Goal: Task Accomplishment & Management: Complete application form

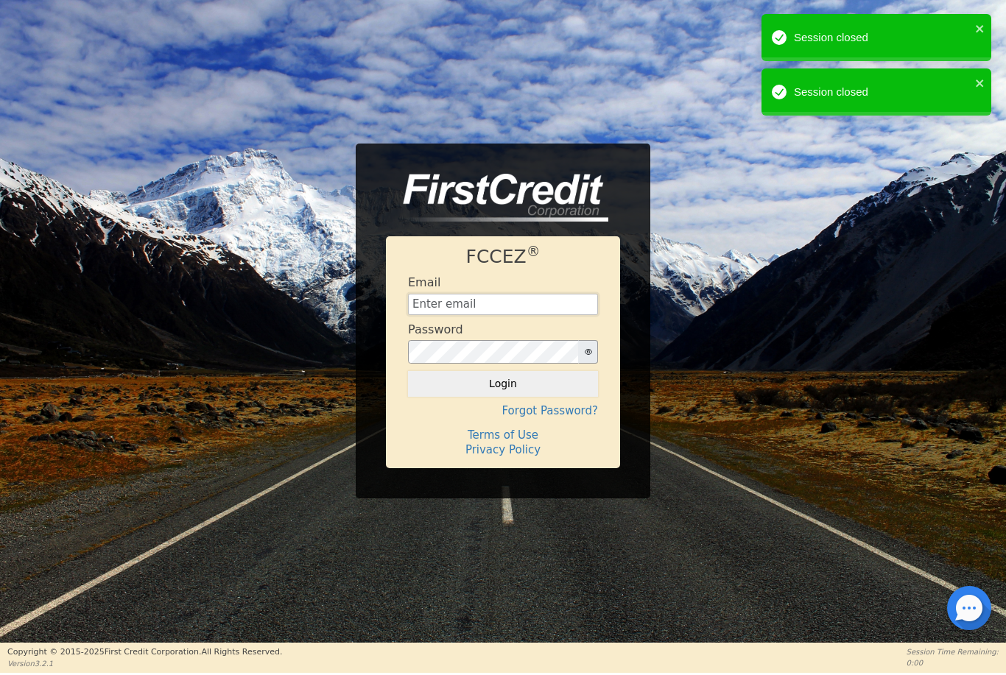
click at [520, 313] on input "text" at bounding box center [503, 305] width 190 height 22
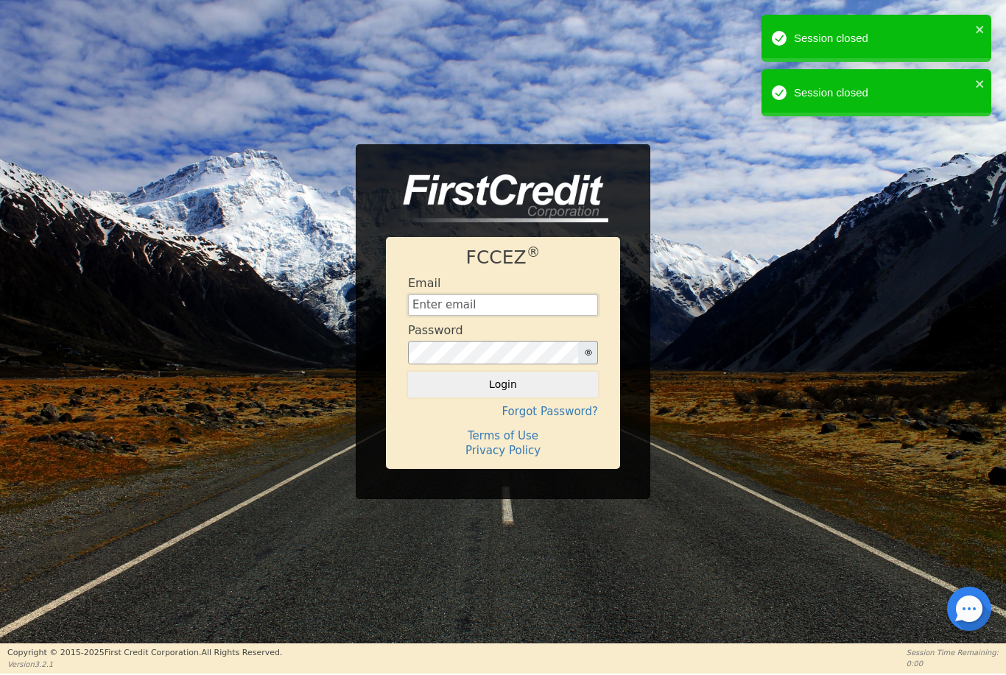
type input "[EMAIL_ADDRESS][DOMAIN_NAME]"
click at [503, 384] on button "Login" at bounding box center [503, 384] width 190 height 25
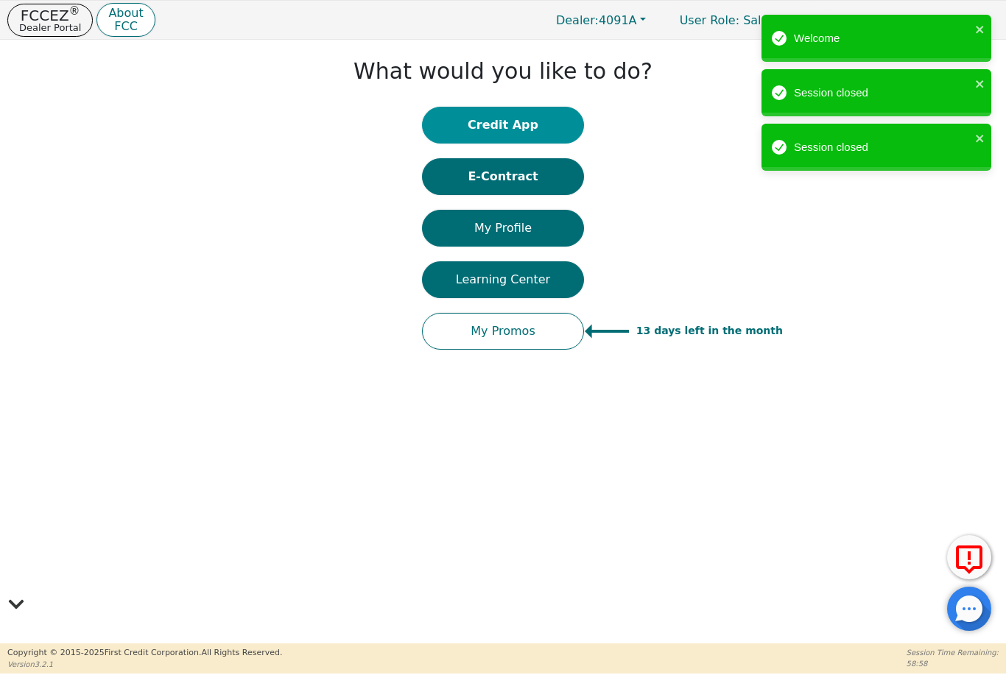
click at [521, 135] on button "Credit App" at bounding box center [503, 125] width 162 height 37
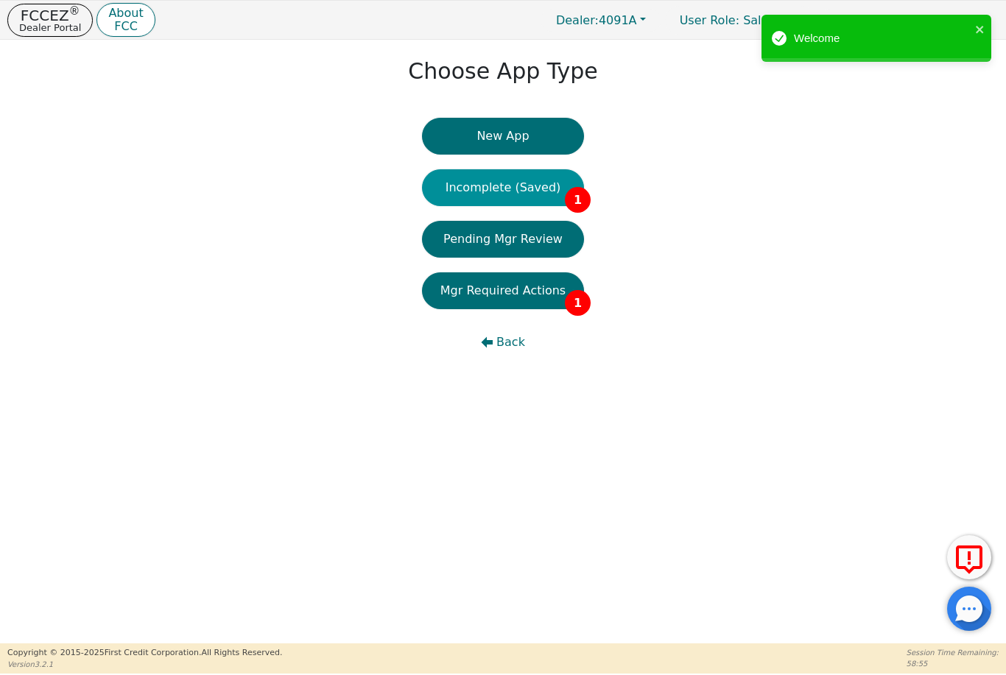
click at [535, 192] on button "Incomplete (Saved) 1" at bounding box center [503, 187] width 162 height 37
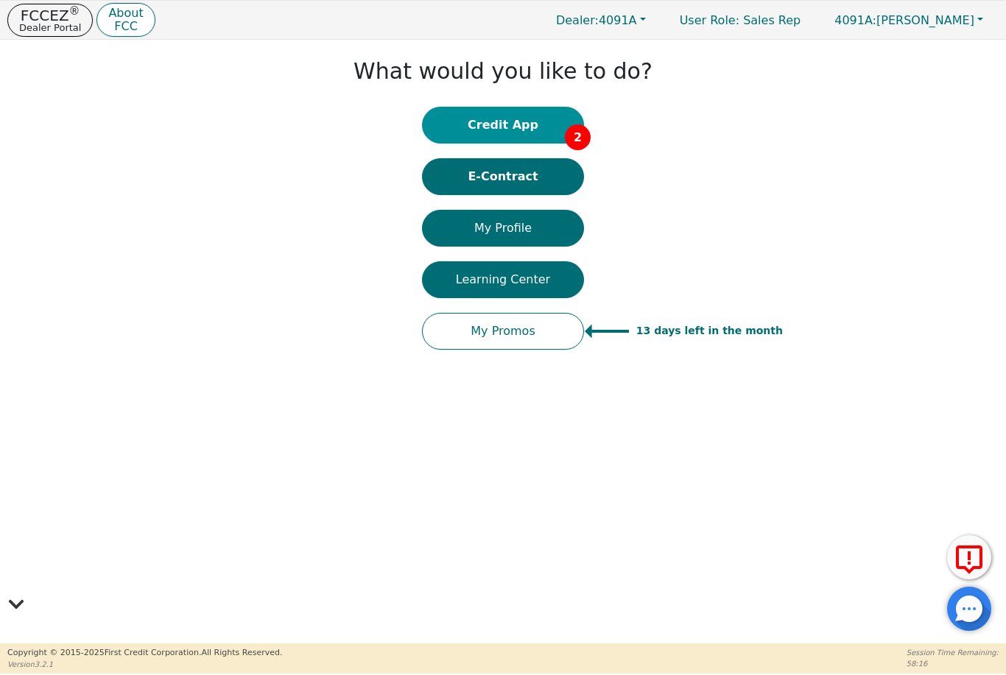
click at [545, 130] on button "Credit App 2" at bounding box center [503, 125] width 162 height 37
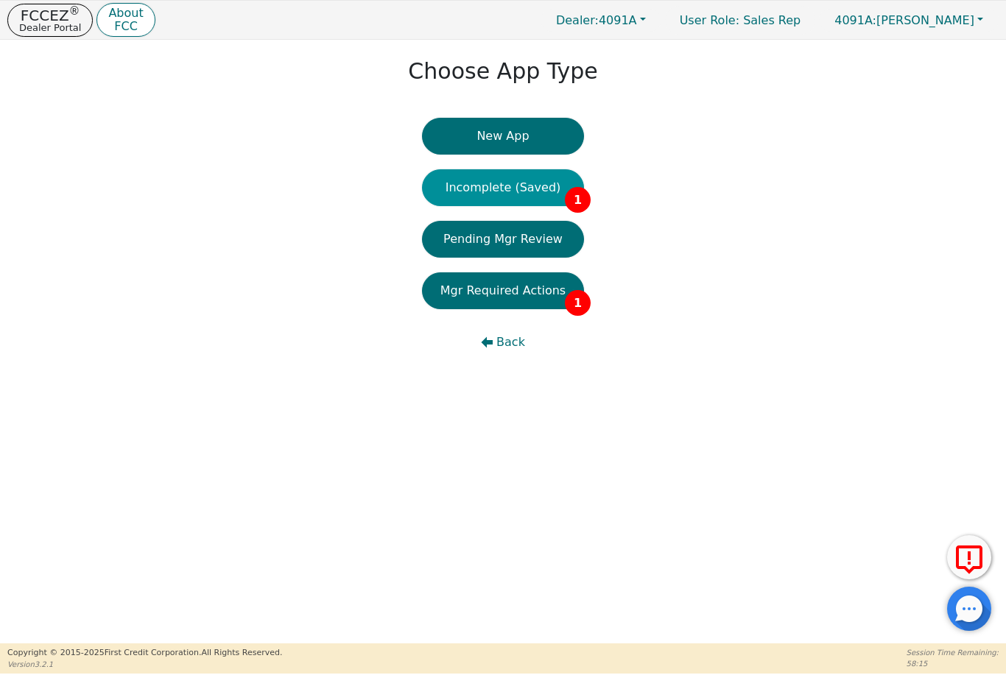
click at [547, 179] on button "Incomplete (Saved) 1" at bounding box center [503, 187] width 162 height 37
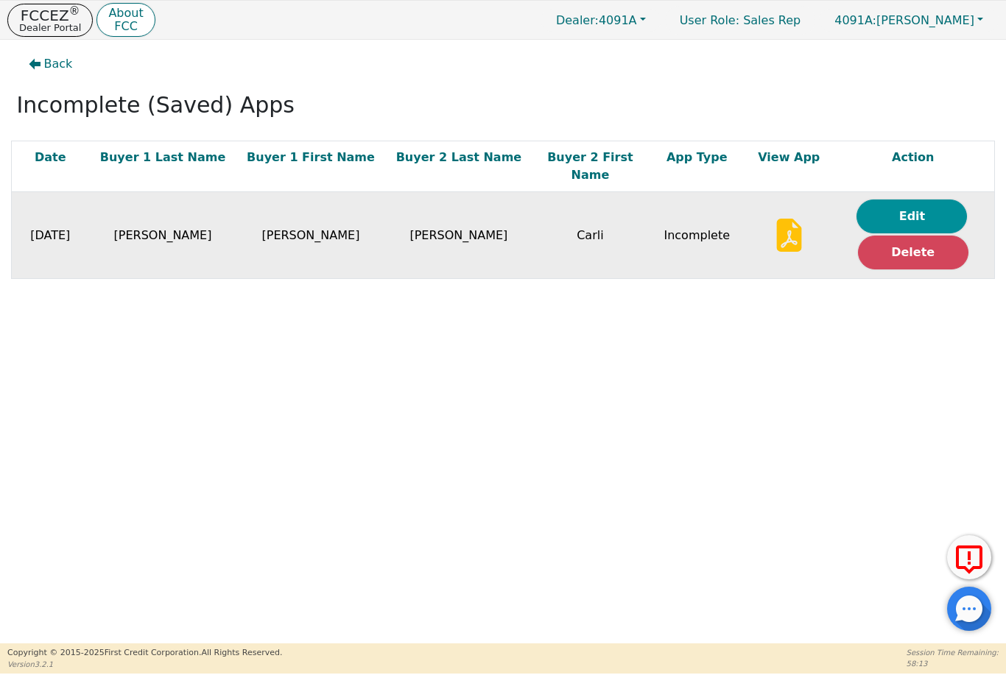
click at [915, 200] on button "Edit" at bounding box center [911, 217] width 110 height 34
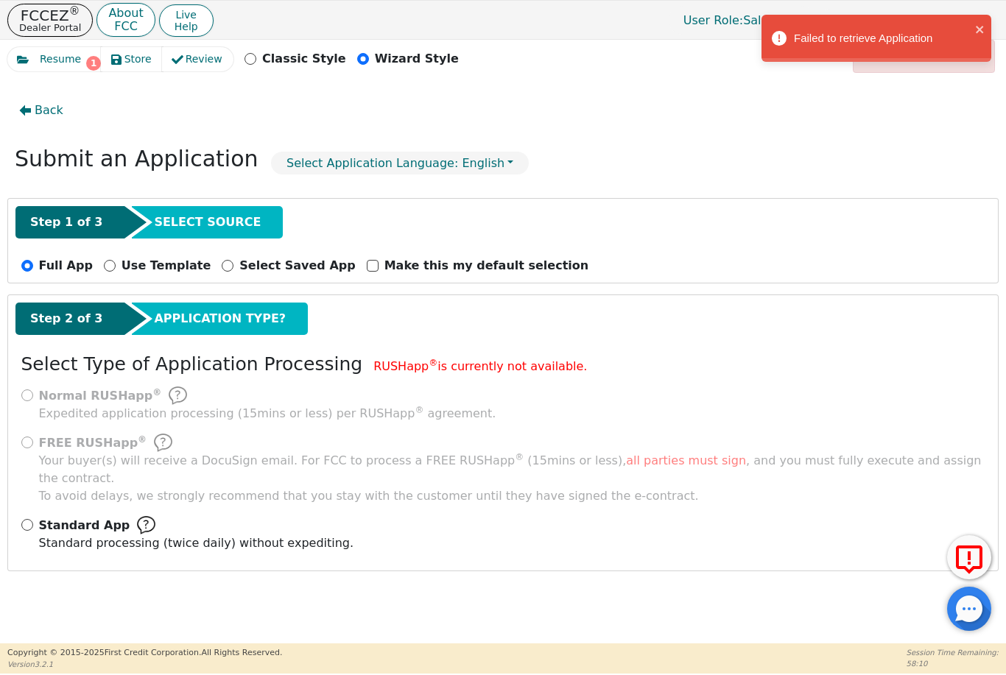
click at [39, 517] on span "Standard App" at bounding box center [84, 526] width 91 height 18
click at [33, 519] on input "Standard App Standard processing (twice daily) without expediting." at bounding box center [27, 525] width 12 height 12
radio input "true"
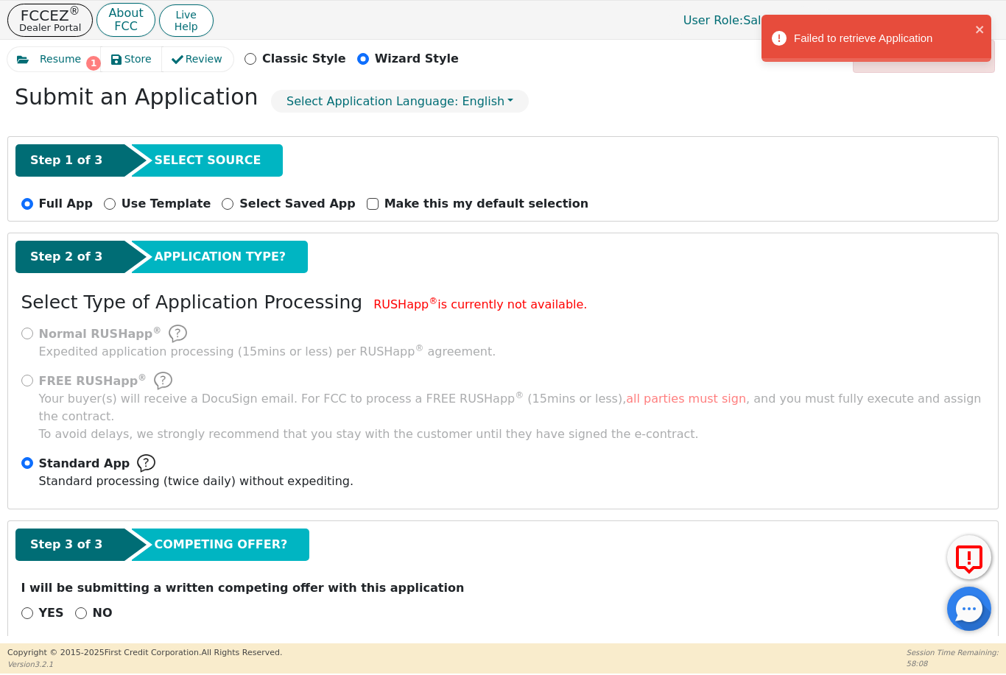
click at [77, 607] on input "NO" at bounding box center [81, 613] width 12 height 12
radio input "true"
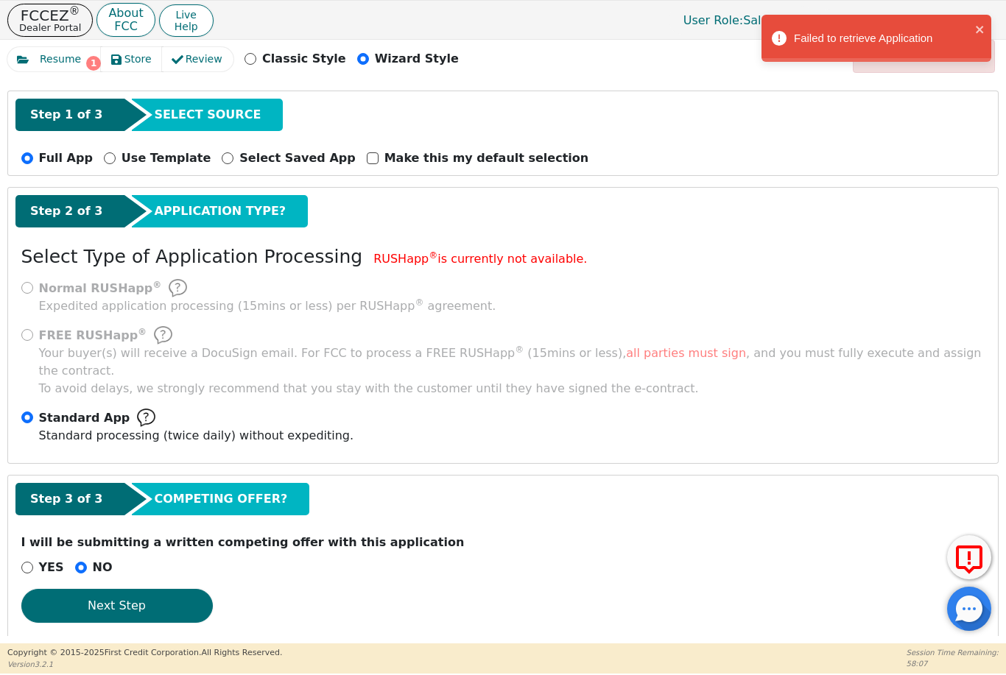
scroll to position [107, 0]
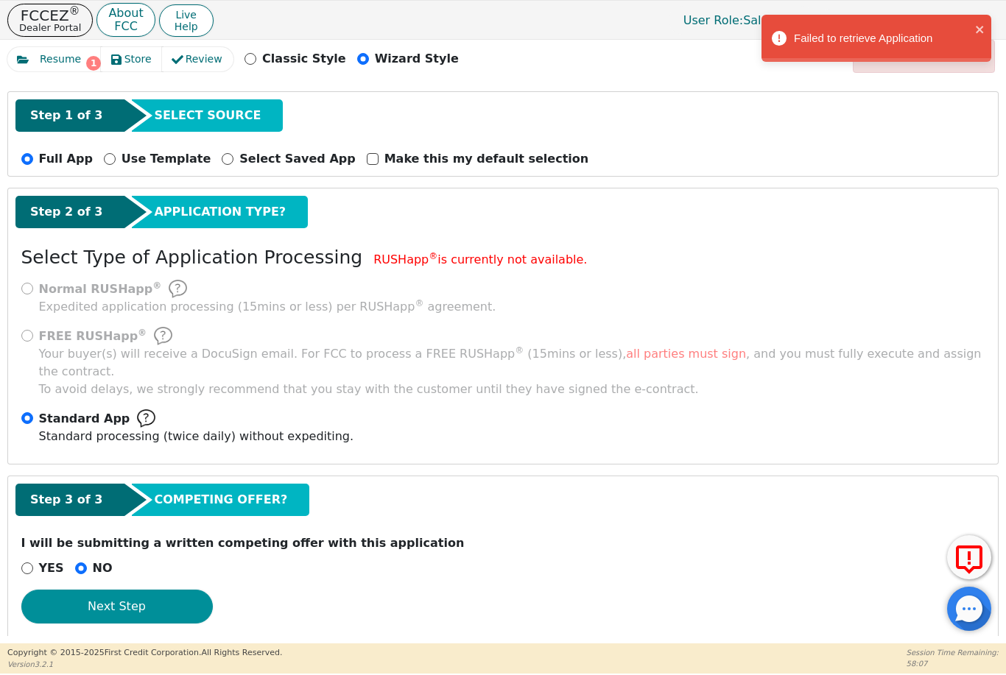
click at [124, 590] on button "Next Step" at bounding box center [116, 607] width 191 height 34
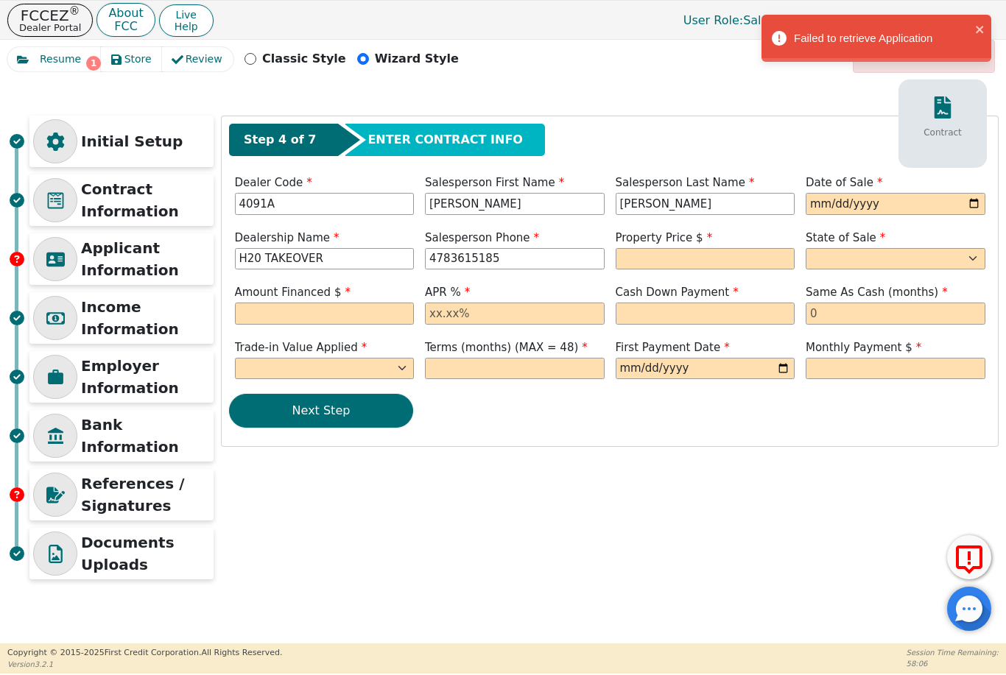
scroll to position [0, 0]
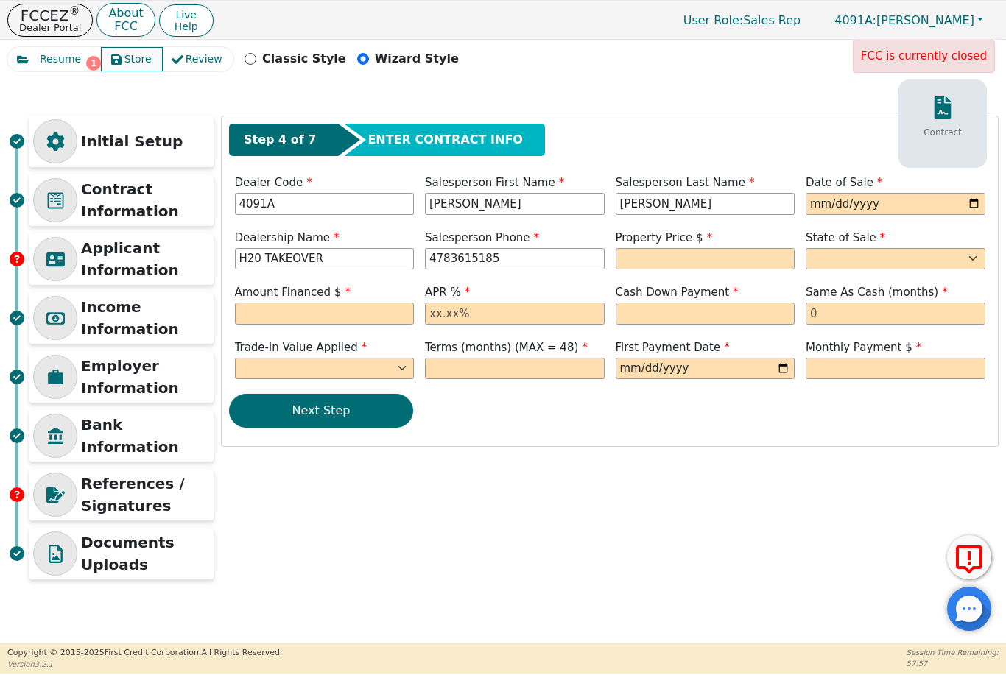
click at [133, 63] on span "Store" at bounding box center [137, 59] width 27 height 15
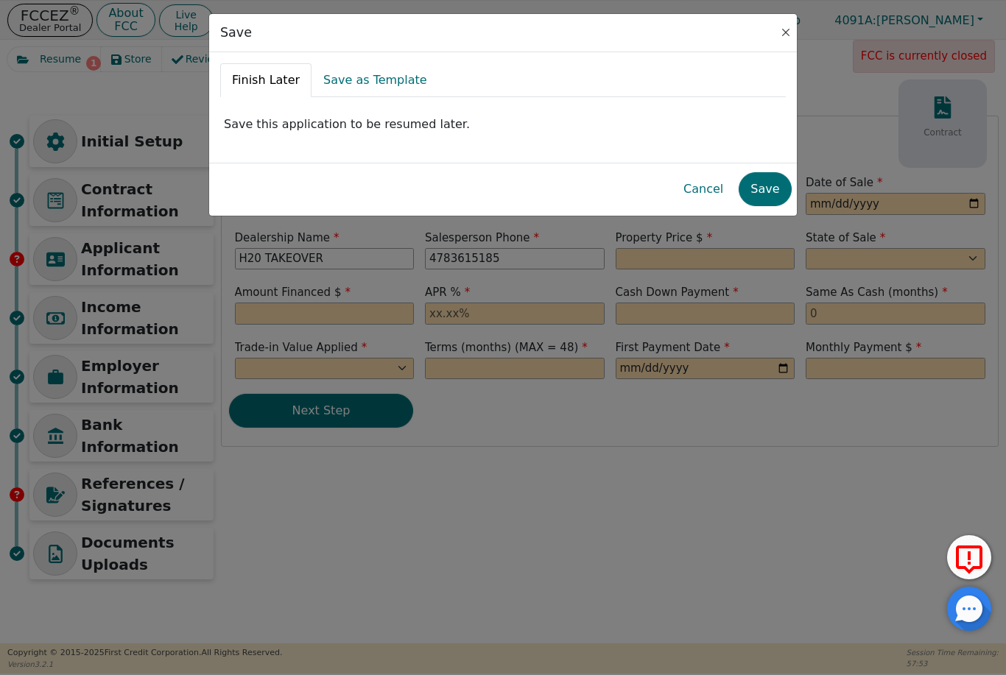
click at [782, 38] on button "Close" at bounding box center [785, 32] width 15 height 15
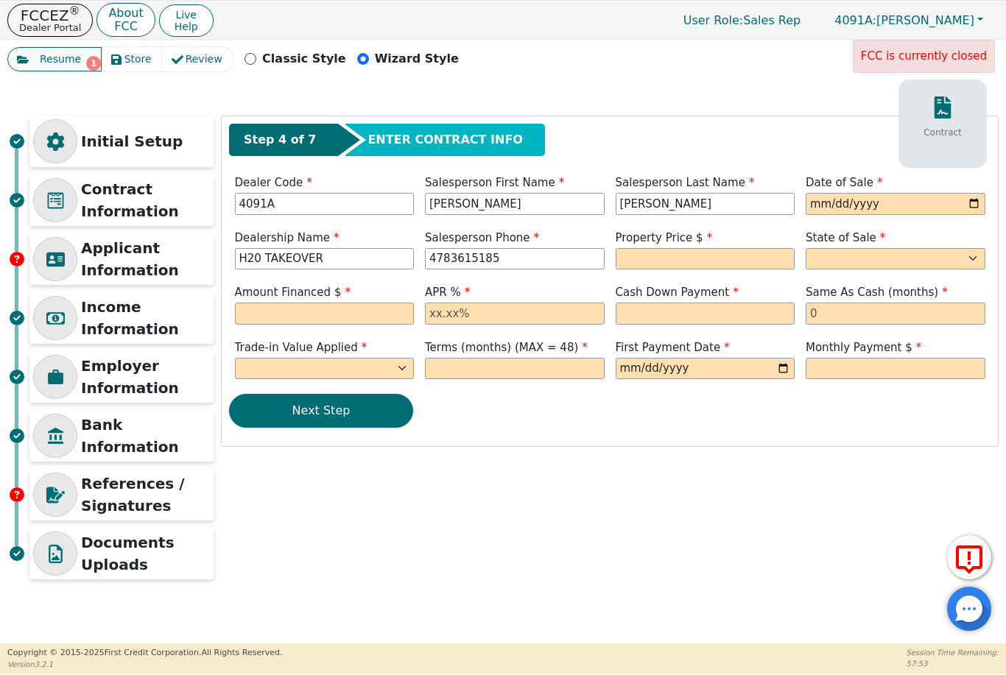
click at [55, 57] on span "Resume" at bounding box center [60, 59] width 41 height 15
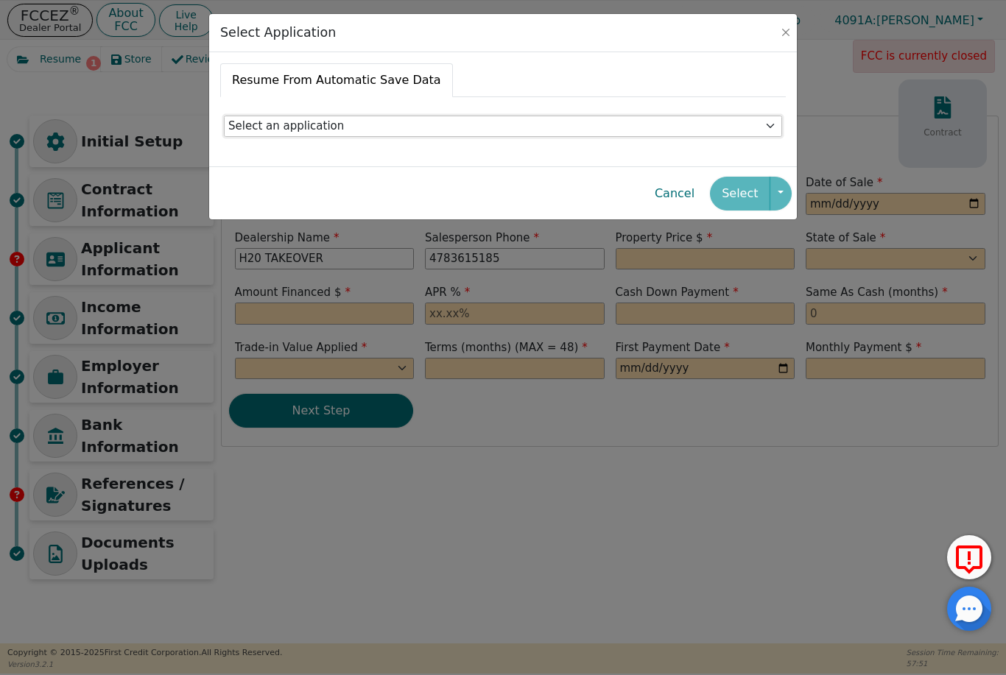
click at [282, 120] on select "Select an application [PERSON_NAME] [STREET_ADDRESS][PERSON_NAME] - [DATE]T15:4…" at bounding box center [503, 127] width 558 height 22
select select "8f05bedb-e97b-49b9-bae3-bcb998cdc5c5"
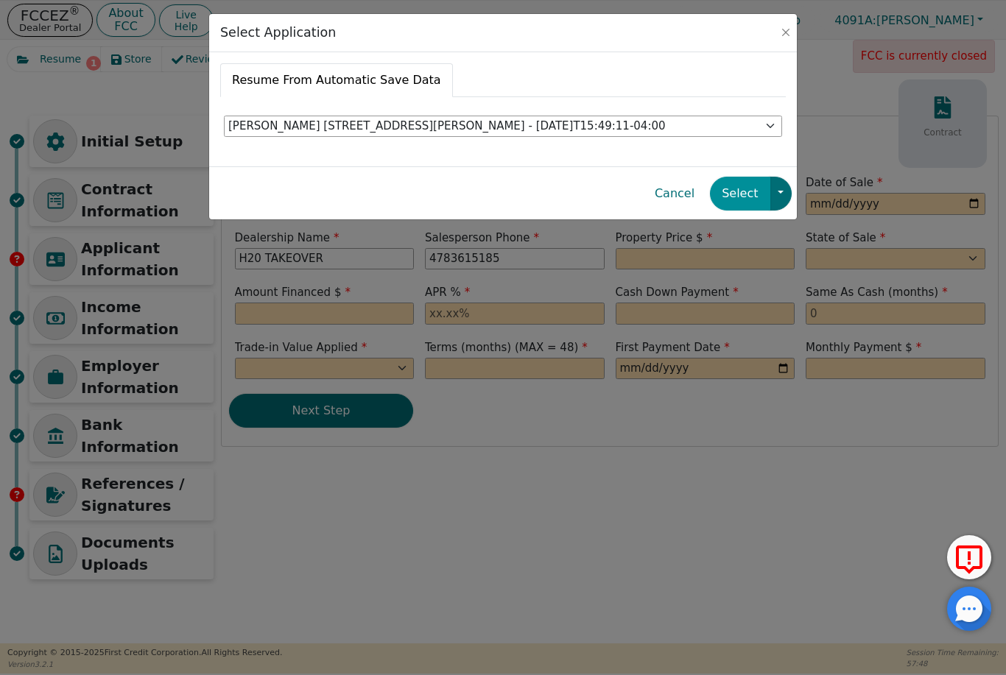
click at [738, 197] on button "Select" at bounding box center [740, 194] width 60 height 34
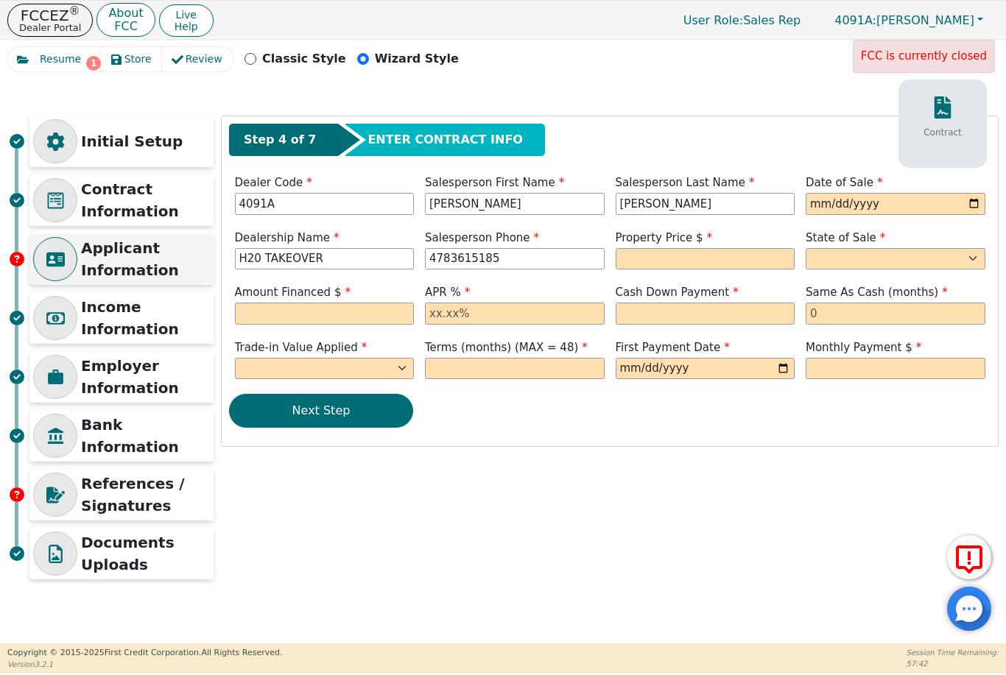
click at [100, 262] on p "Applicant Information" at bounding box center [145, 259] width 129 height 44
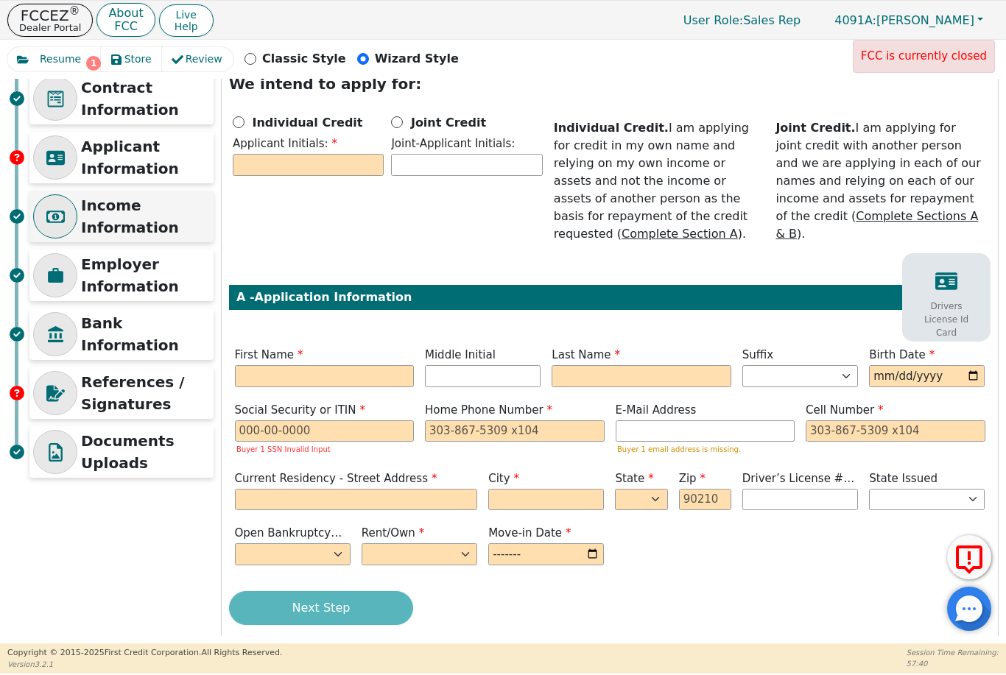
click at [118, 218] on p "Income Information" at bounding box center [145, 216] width 129 height 44
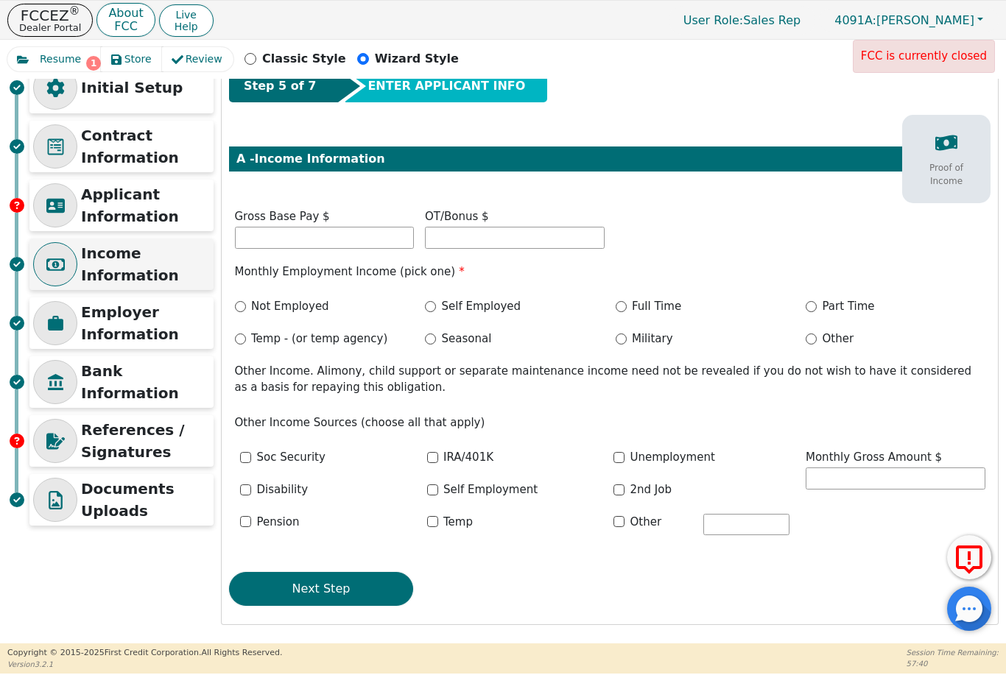
scroll to position [51, 0]
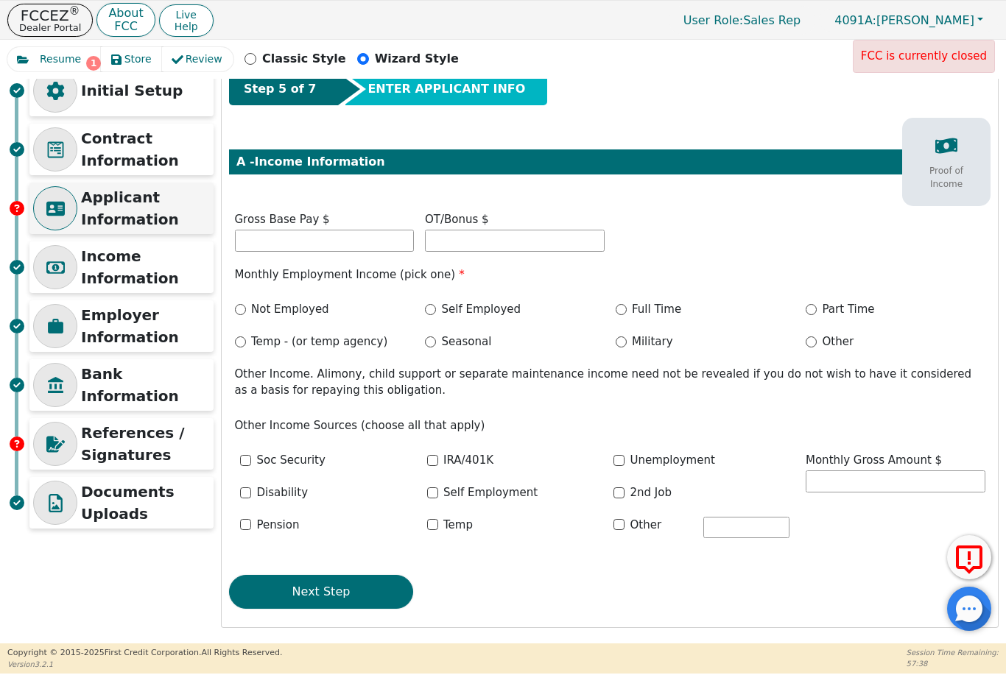
click at [96, 201] on p "Applicant Information" at bounding box center [145, 208] width 129 height 44
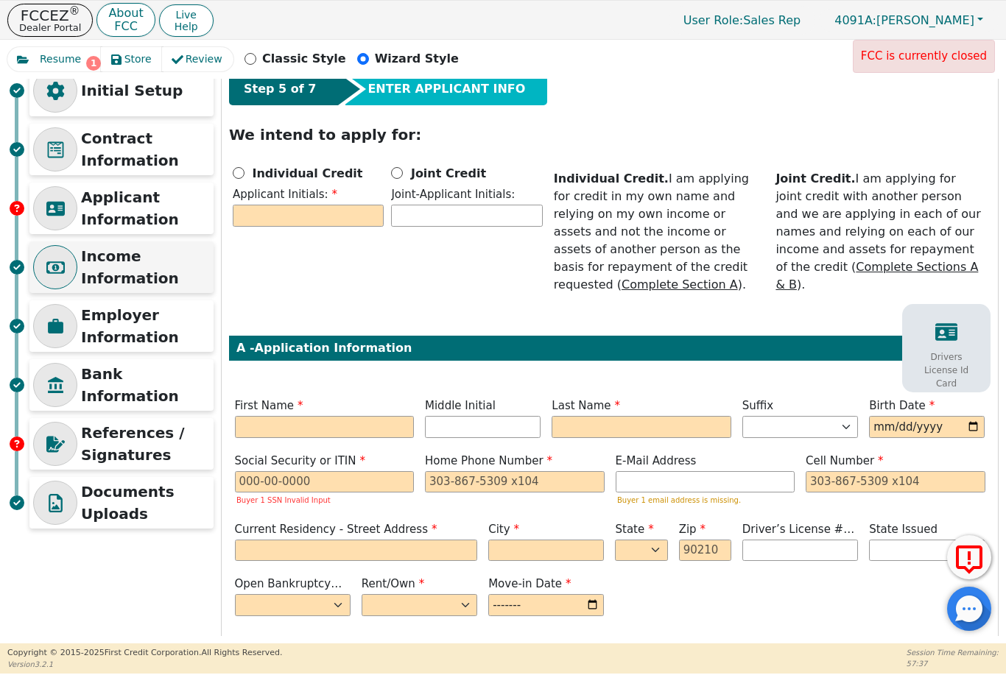
click at [125, 275] on p "Income Information" at bounding box center [145, 267] width 129 height 44
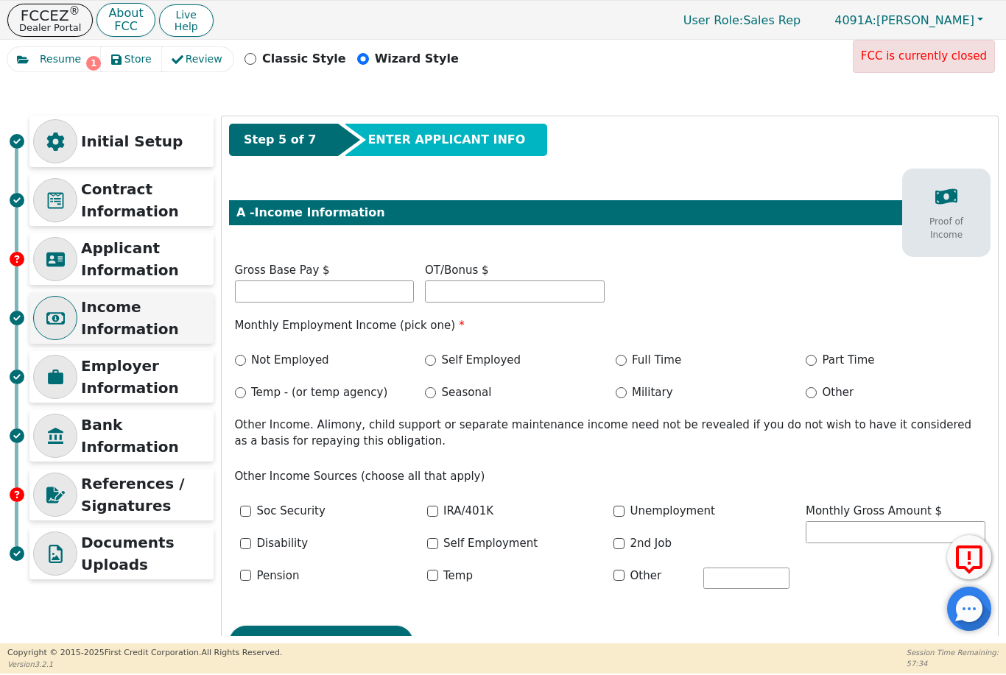
scroll to position [0, 0]
click at [87, 201] on p "Contract Information" at bounding box center [145, 200] width 129 height 44
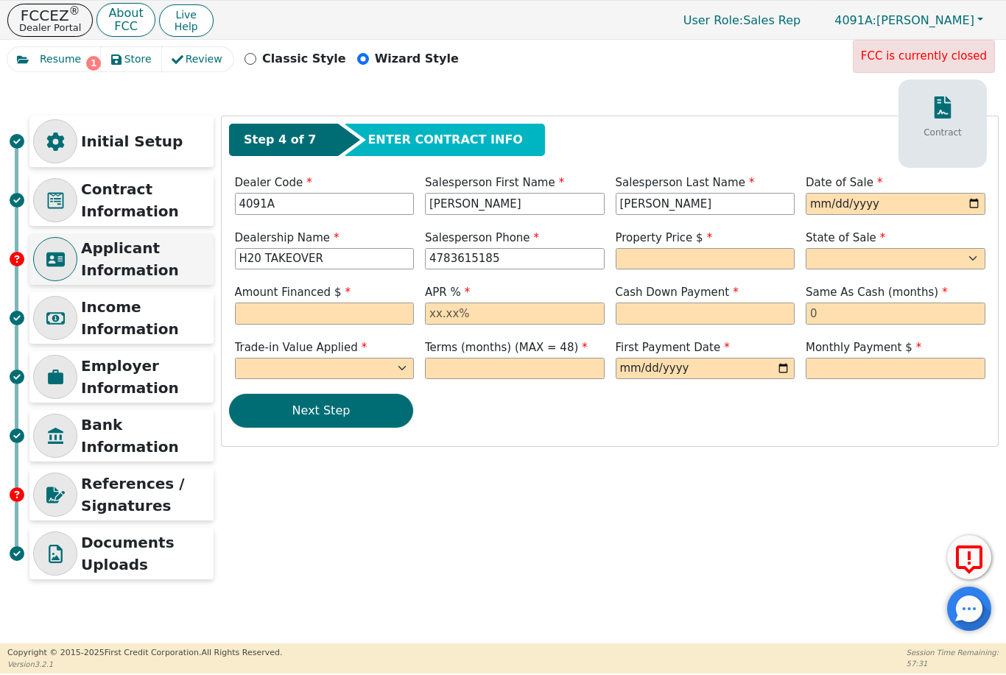
click at [115, 255] on p "Applicant Information" at bounding box center [145, 259] width 129 height 44
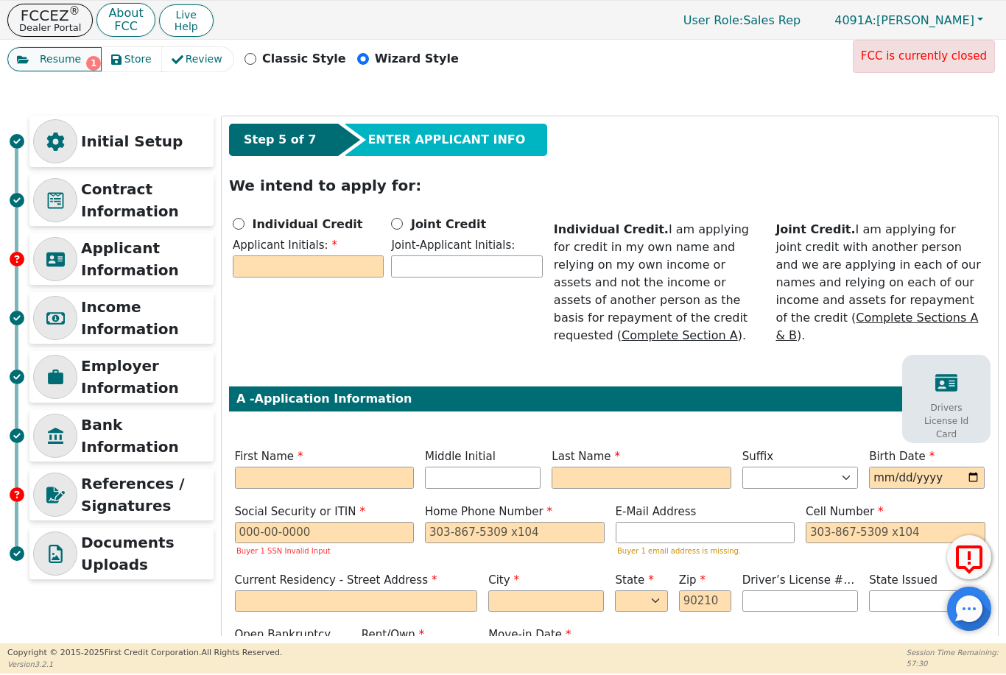
click at [52, 60] on span "Resume" at bounding box center [60, 59] width 41 height 15
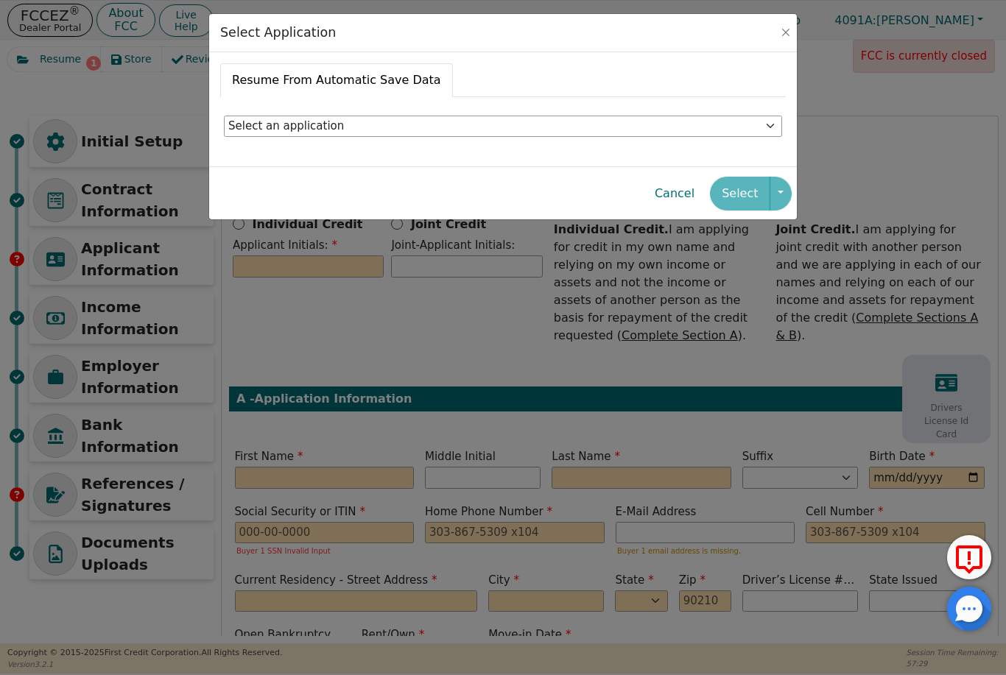
click at [281, 118] on select "Select an application [PERSON_NAME] [STREET_ADDRESS][PERSON_NAME] - [DATE]T15:4…" at bounding box center [503, 127] width 558 height 22
select select "8f05bedb-e97b-49b9-bae3-bcb998cdc5c5"
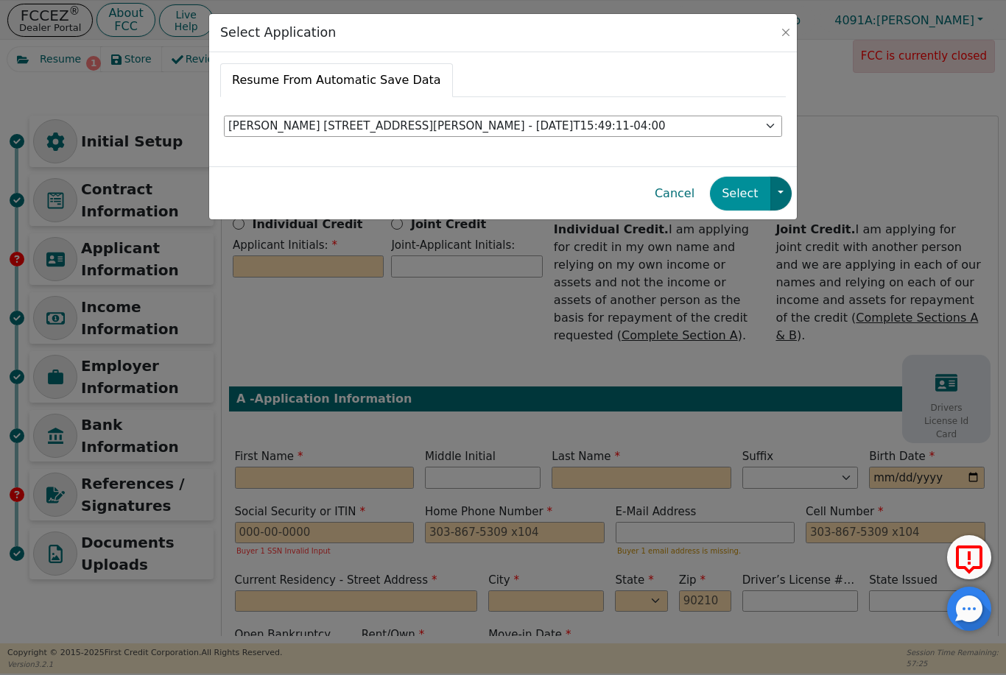
click at [742, 192] on button "Select" at bounding box center [740, 194] width 60 height 34
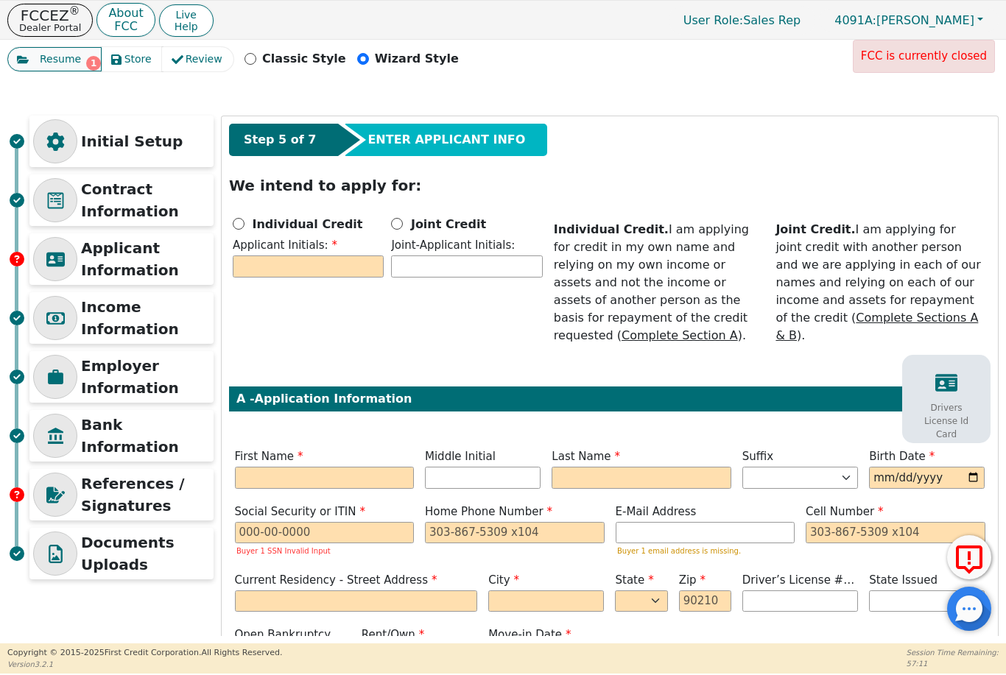
click at [56, 54] on span "Resume" at bounding box center [60, 59] width 41 height 15
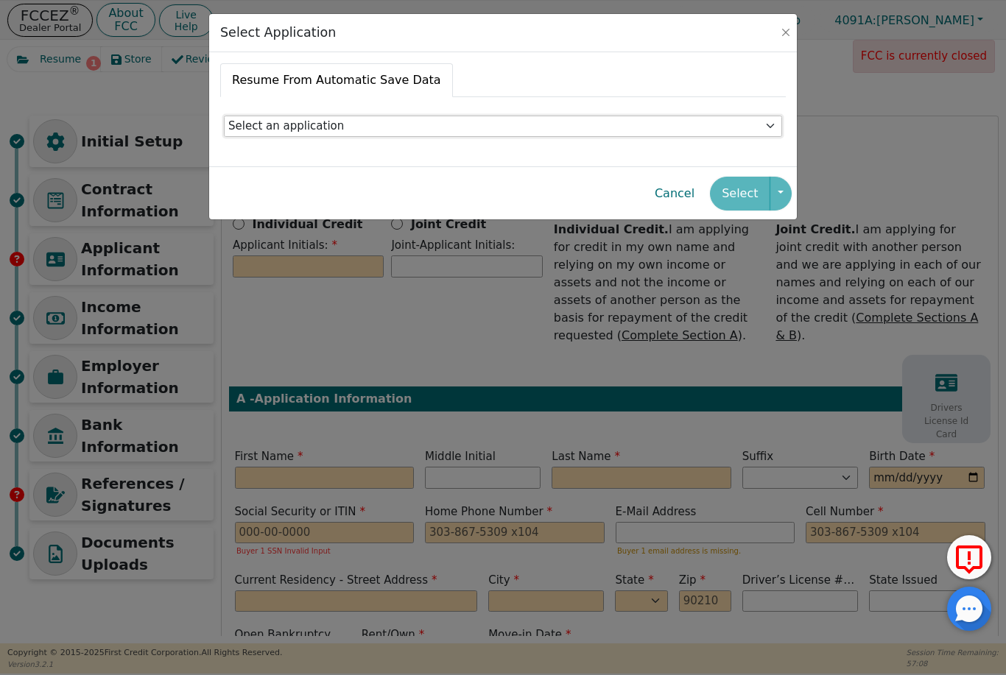
click at [722, 117] on select "Select an application [PERSON_NAME] [STREET_ADDRESS][PERSON_NAME] - [DATE]T15:4…" at bounding box center [503, 127] width 558 height 22
select select "8f05bedb-e97b-49b9-bae3-bcb998cdc5c5"
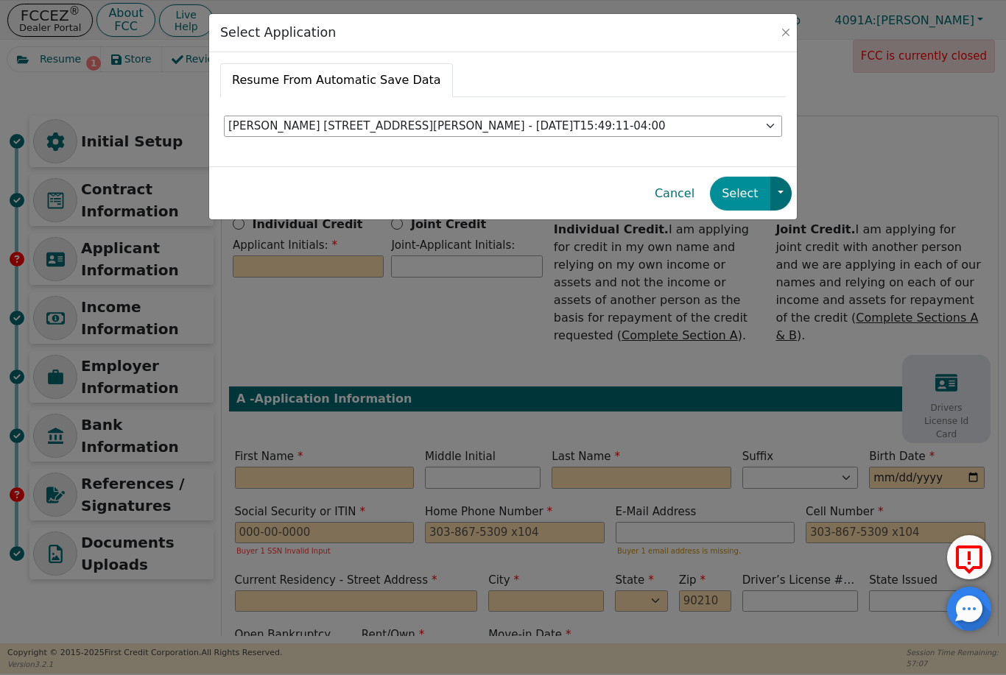
click at [748, 179] on button "Select" at bounding box center [740, 194] width 60 height 34
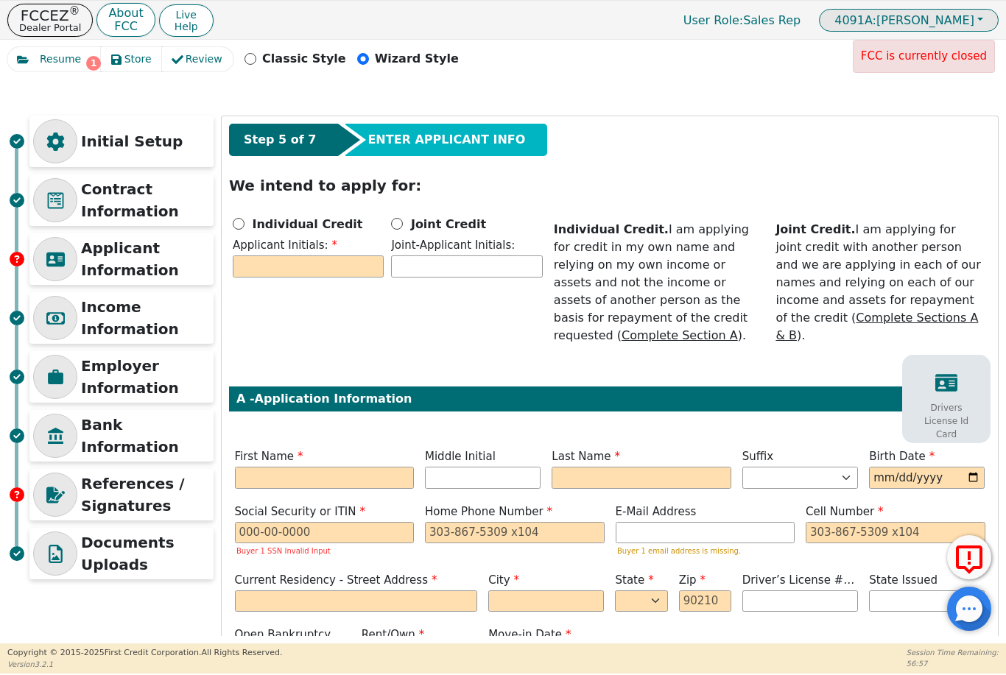
click at [970, 27] on span "4091A: [PERSON_NAME]" at bounding box center [904, 20] width 140 height 14
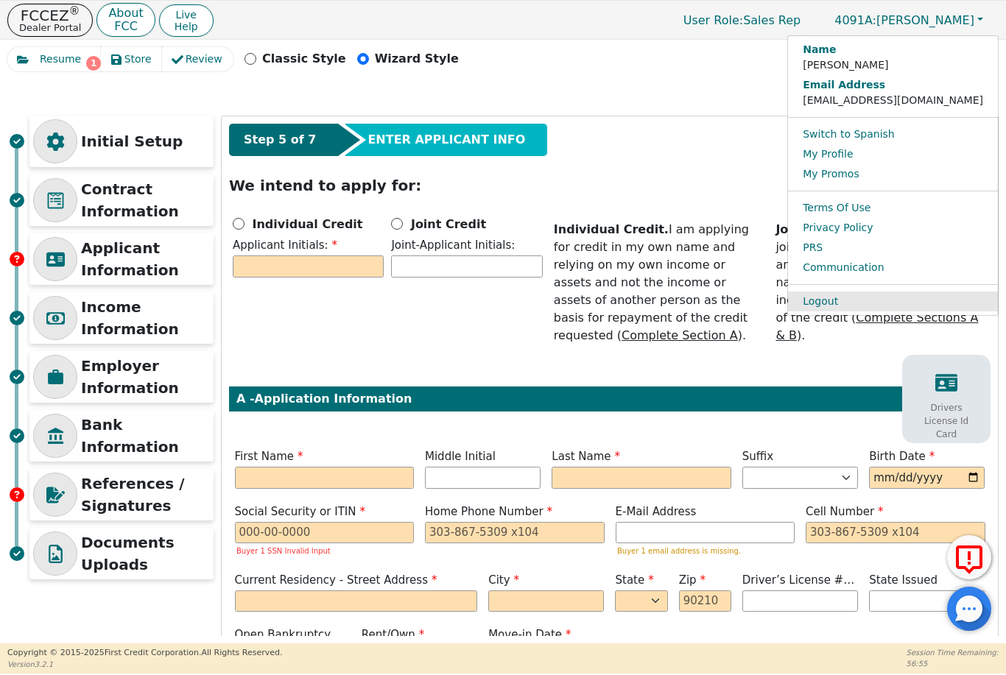
click at [897, 294] on link "Logout" at bounding box center [893, 302] width 210 height 20
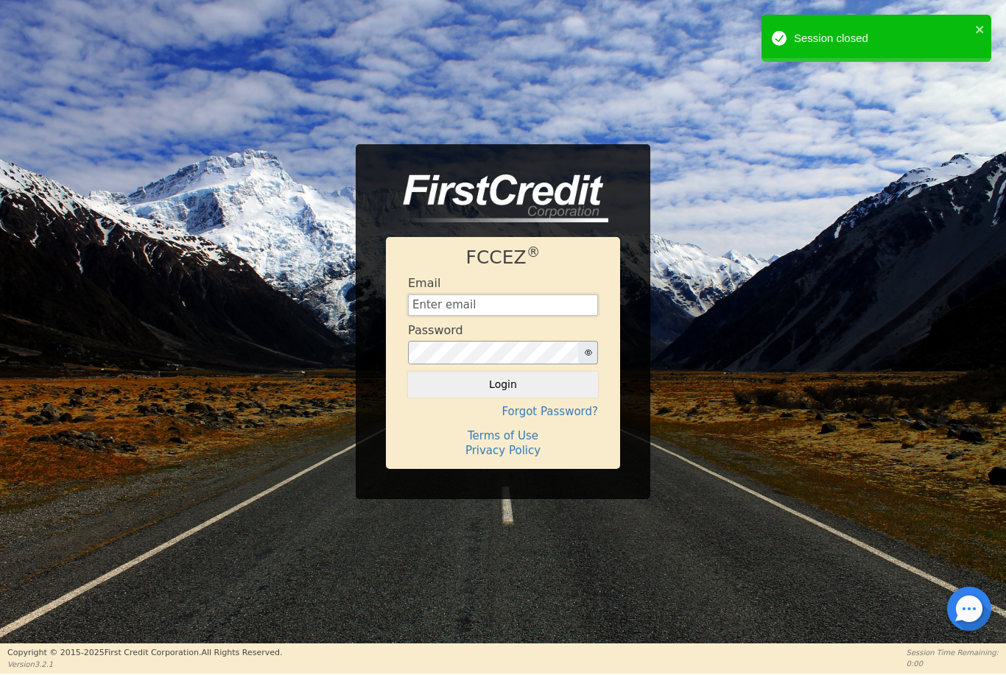
click at [542, 303] on input "text" at bounding box center [503, 305] width 190 height 22
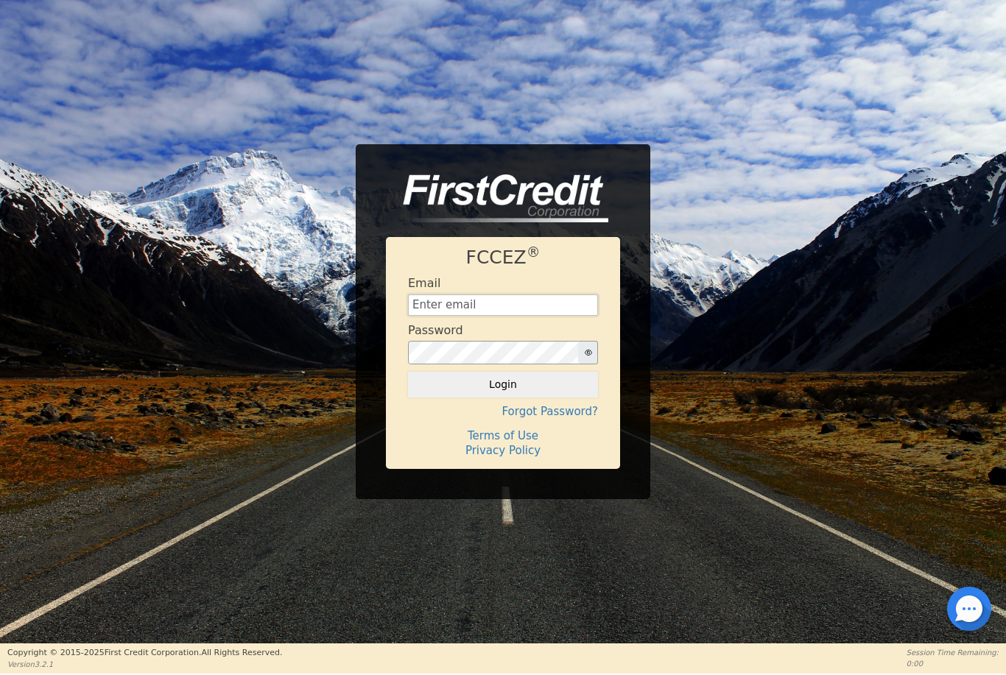
type input "[EMAIL_ADDRESS][DOMAIN_NAME]"
click at [568, 386] on button "Login" at bounding box center [503, 384] width 190 height 25
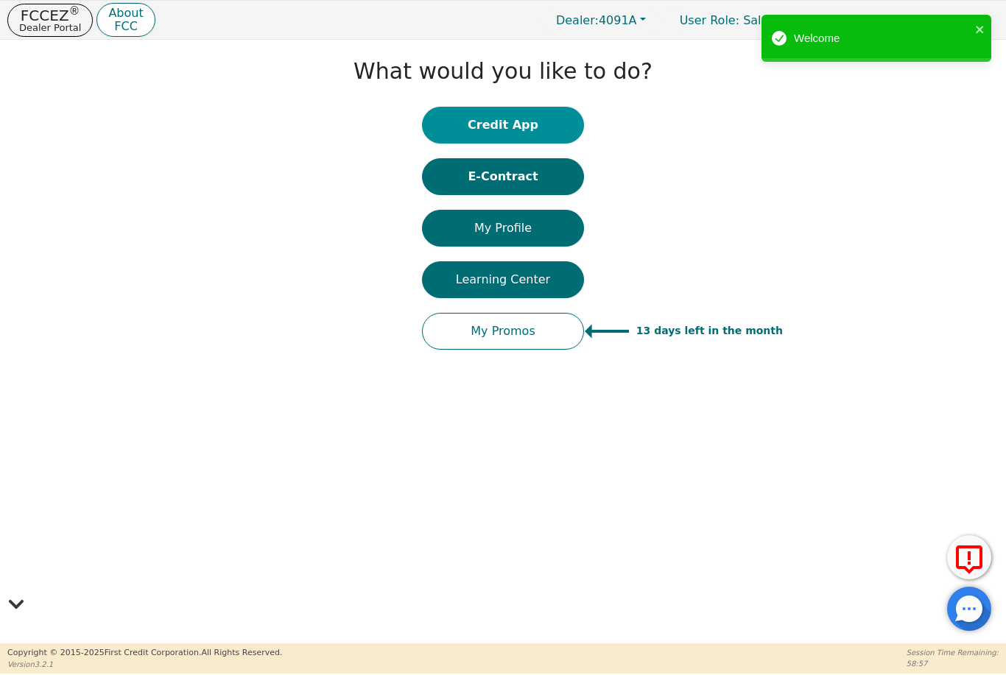
click at [537, 127] on button "Credit App" at bounding box center [503, 125] width 162 height 37
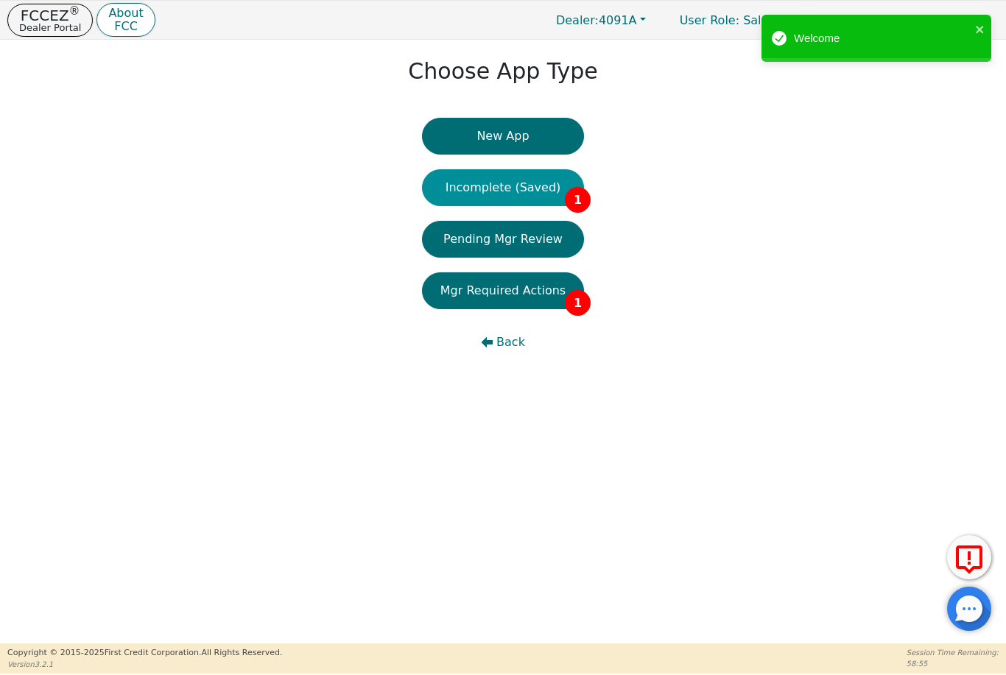
click at [547, 192] on button "Incomplete (Saved) 1" at bounding box center [503, 187] width 162 height 37
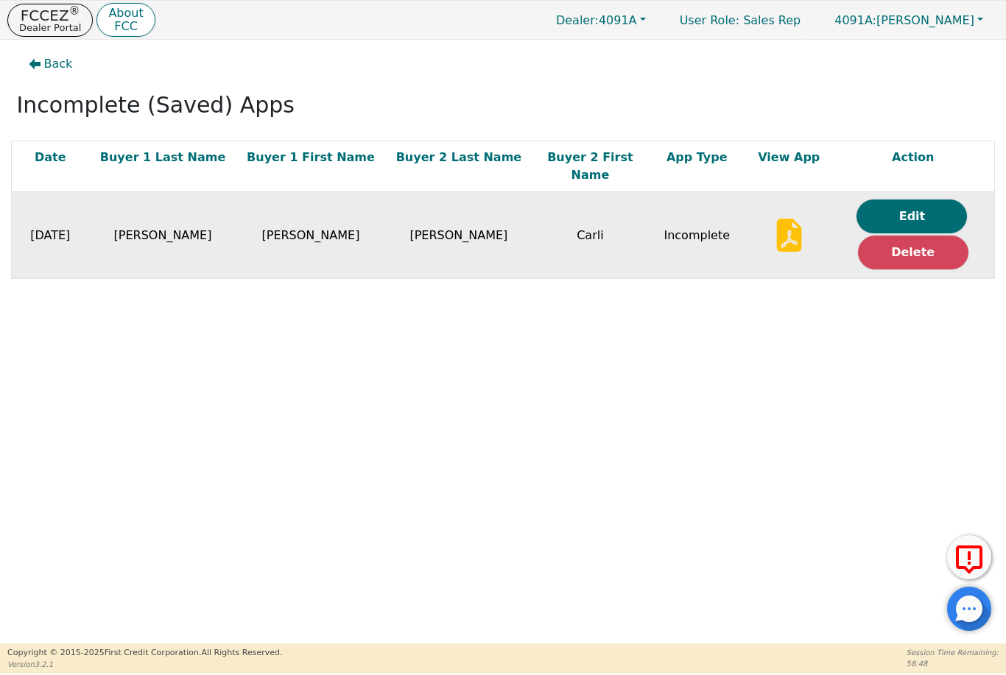
click at [777, 219] on icon at bounding box center [788, 235] width 25 height 33
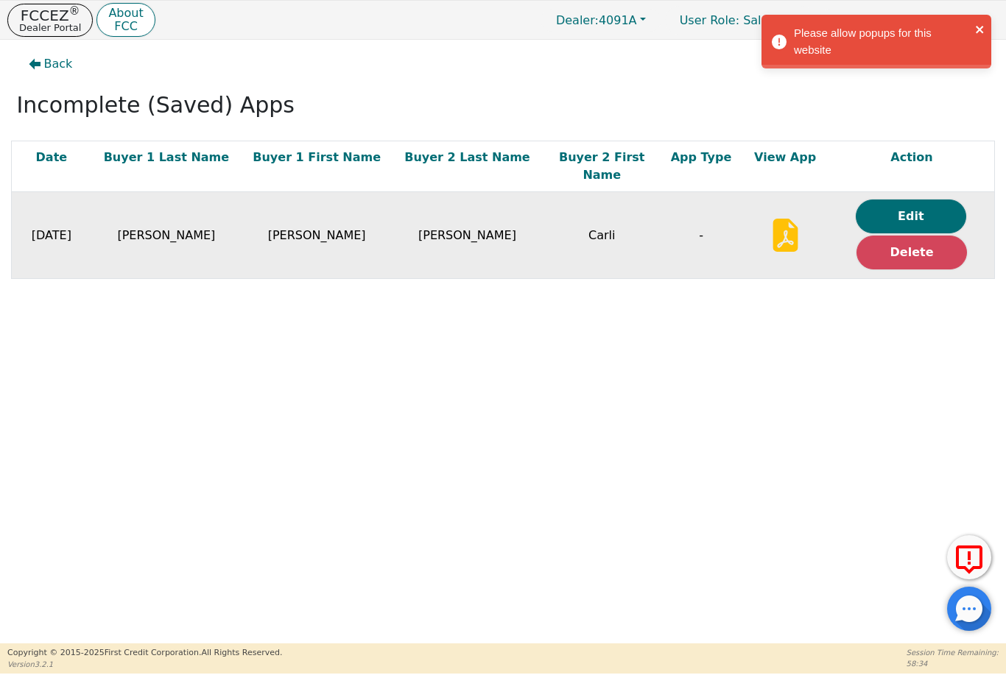
click at [980, 24] on icon "close" at bounding box center [980, 30] width 10 height 12
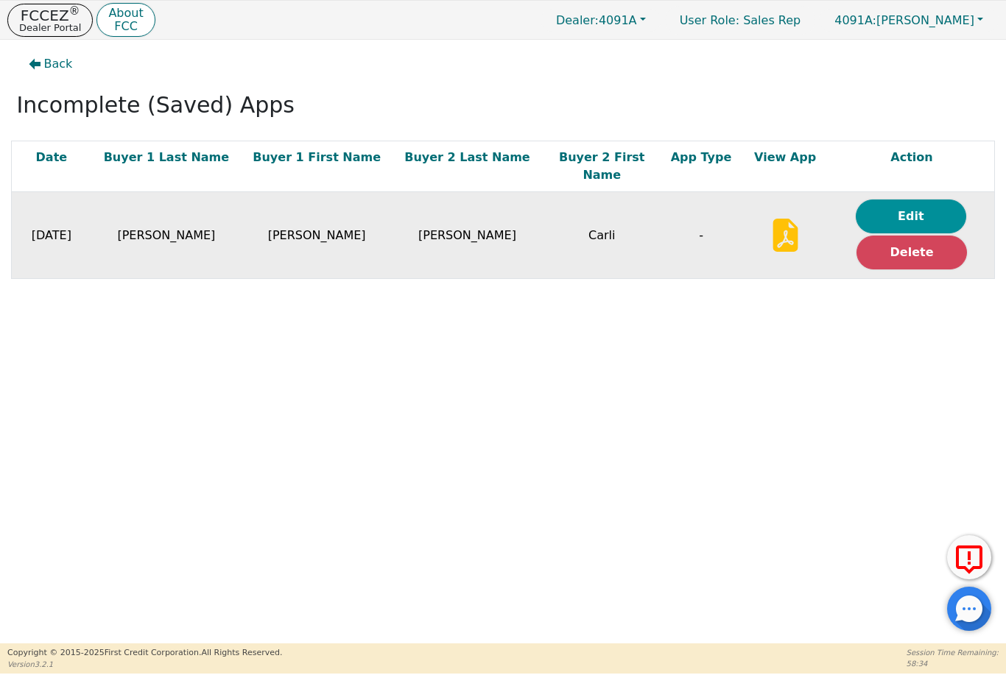
click at [919, 200] on button "Edit" at bounding box center [911, 217] width 110 height 34
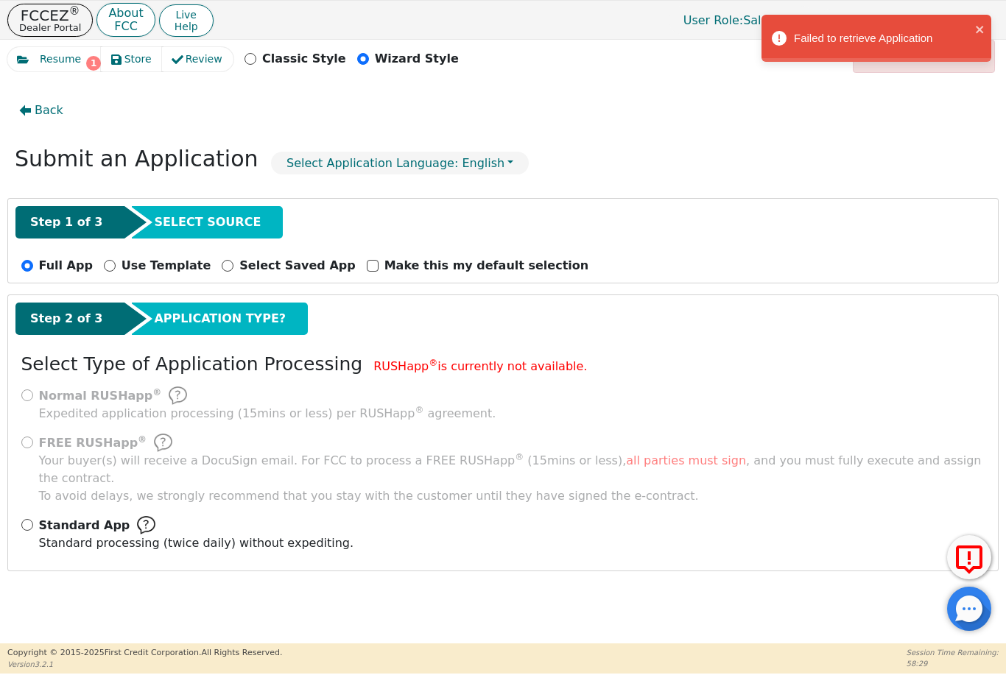
click at [39, 517] on span "Standard App" at bounding box center [84, 526] width 91 height 18
click at [33, 519] on input "Standard App Standard processing (twice daily) without expediting." at bounding box center [27, 525] width 12 height 12
radio input "true"
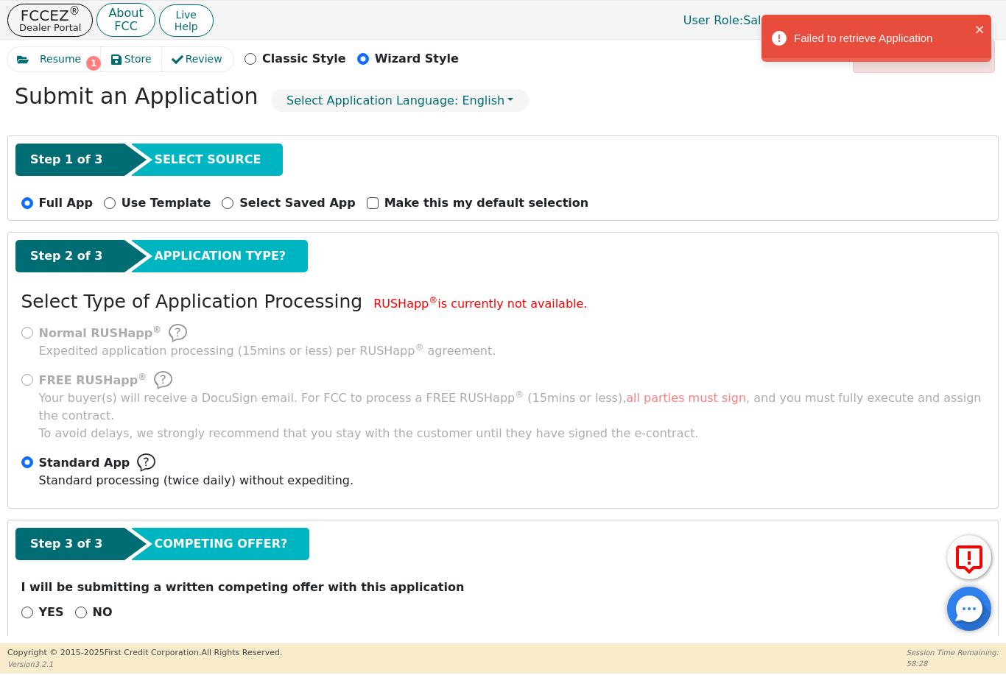
scroll to position [62, 0]
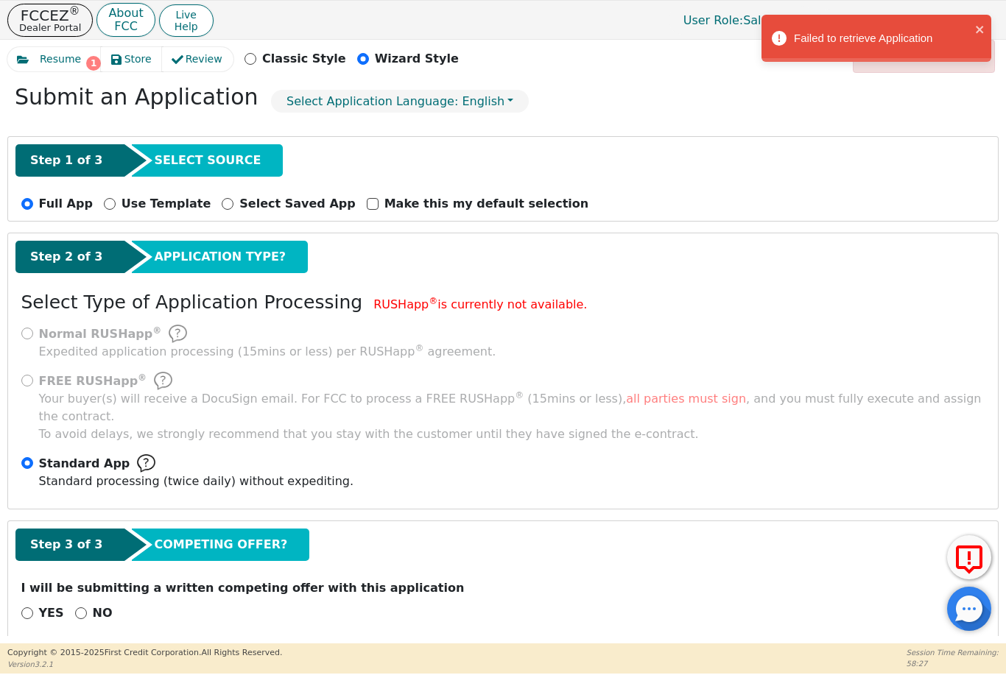
click at [97, 604] on p "NO" at bounding box center [103, 613] width 20 height 18
click at [87, 607] on input "NO" at bounding box center [81, 613] width 12 height 12
radio input "true"
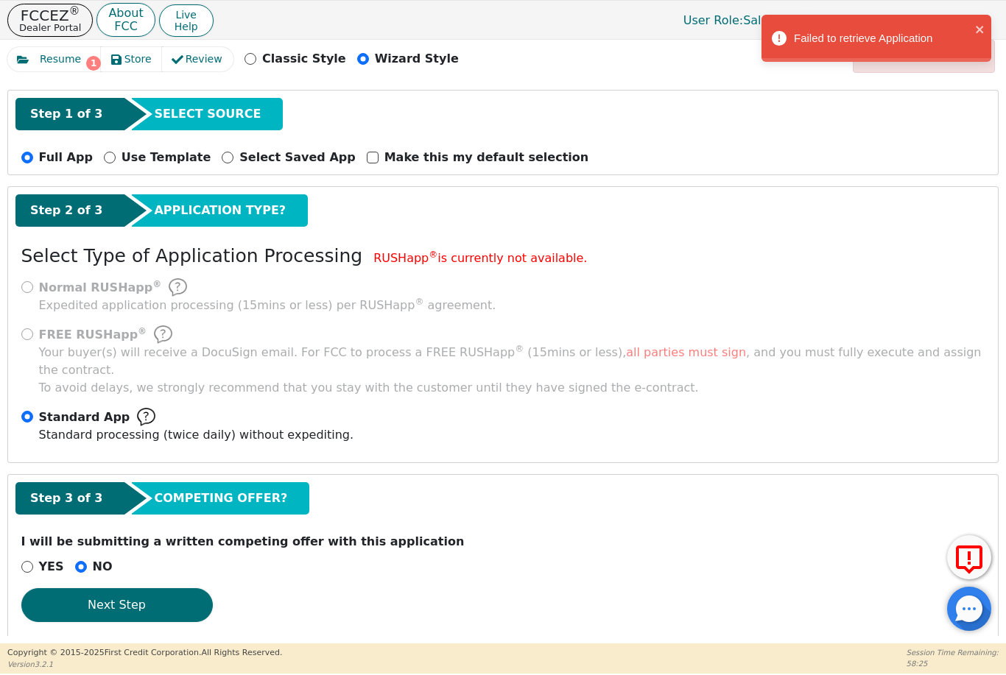
scroll to position [107, 0]
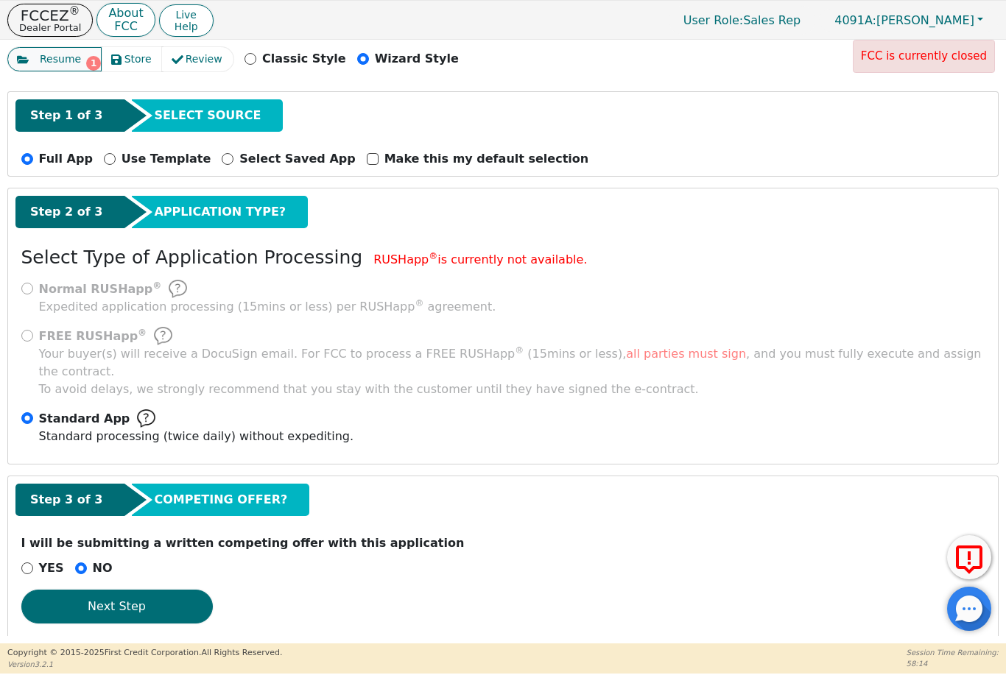
click at [50, 63] on span "Resume" at bounding box center [60, 59] width 41 height 15
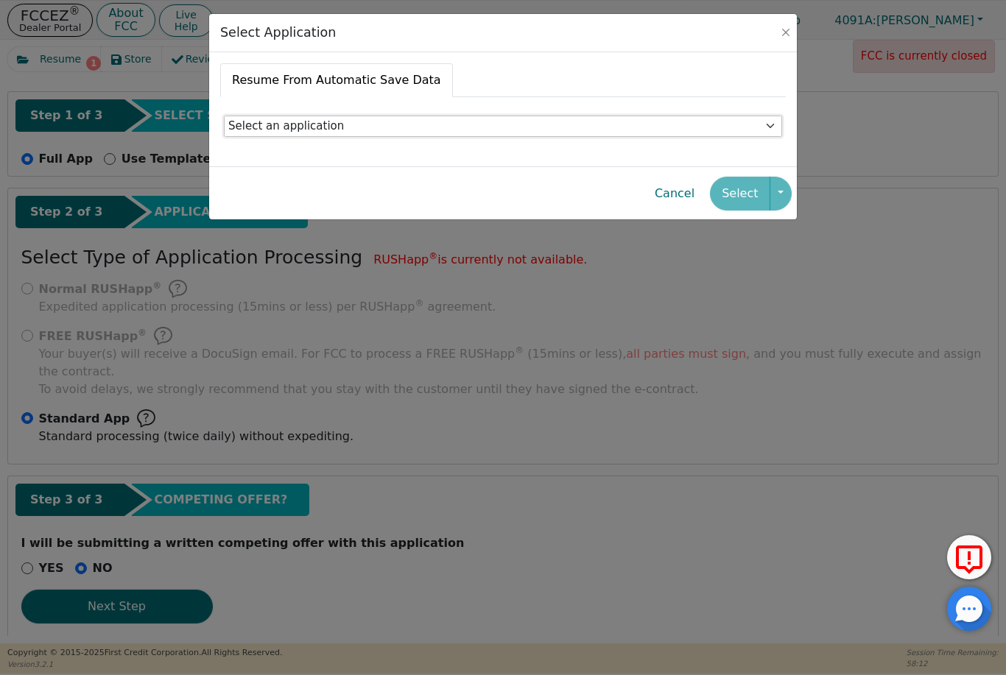
click at [309, 127] on select "Select an application [PERSON_NAME] [STREET_ADDRESS][PERSON_NAME] - [DATE]T15:4…" at bounding box center [503, 127] width 558 height 22
select select "8f05bedb-e97b-49b9-bae3-bcb998cdc5c5"
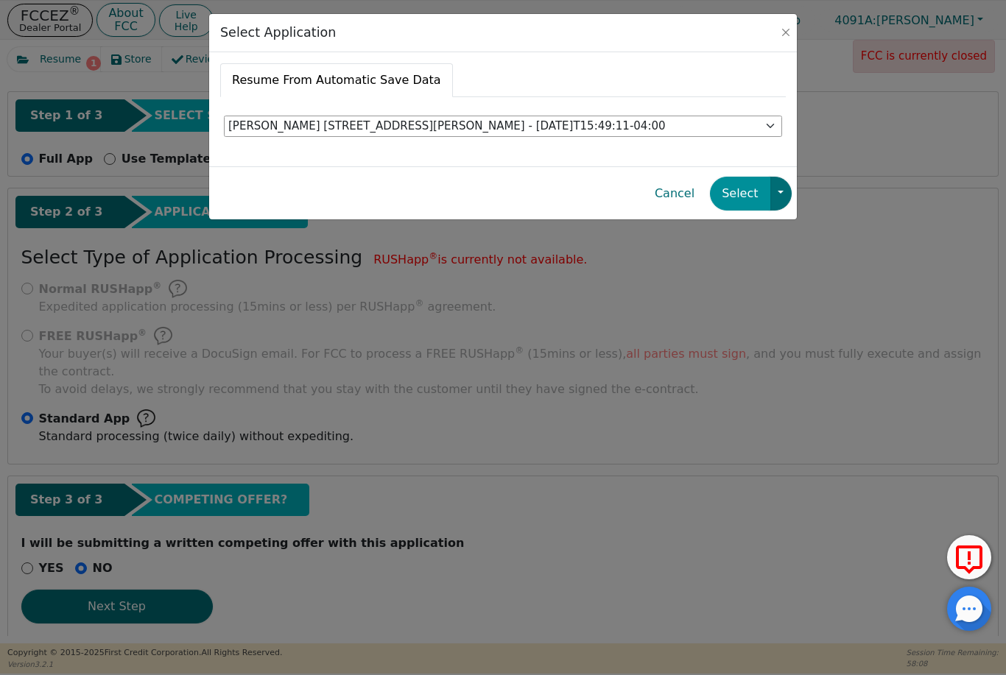
click at [733, 200] on button "Select" at bounding box center [740, 194] width 60 height 34
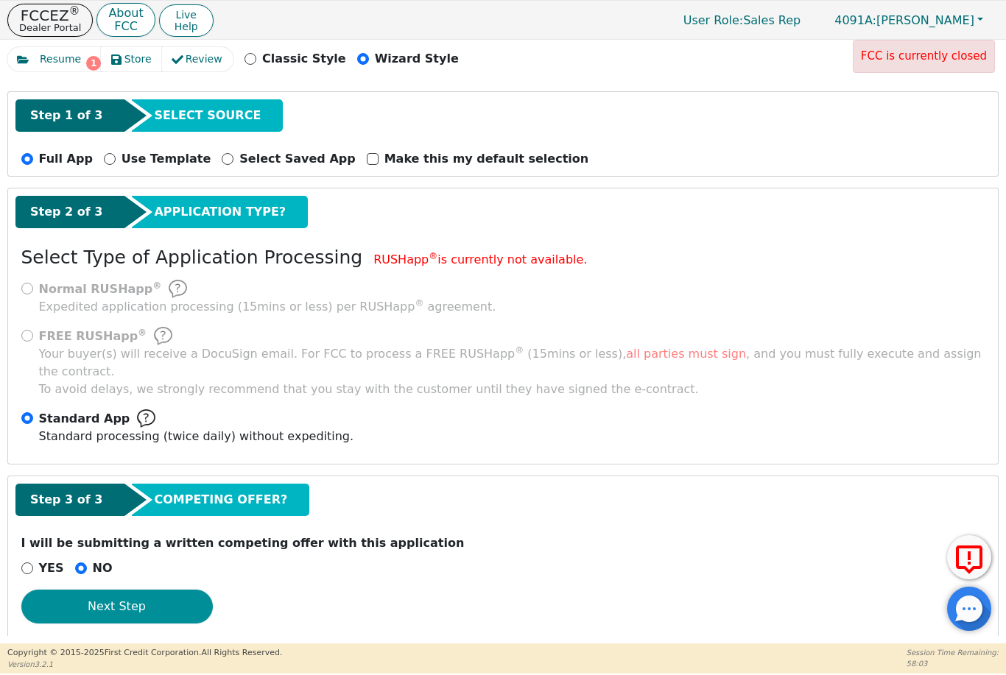
click at [106, 590] on button "Next Step" at bounding box center [116, 607] width 191 height 34
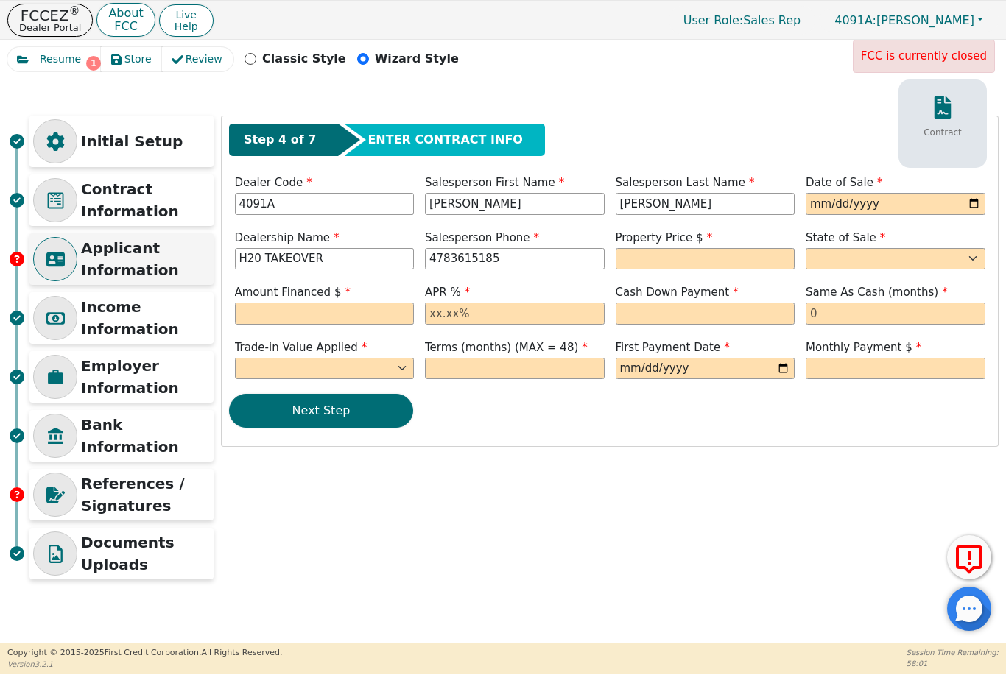
click at [107, 259] on p "Applicant Information" at bounding box center [145, 259] width 129 height 44
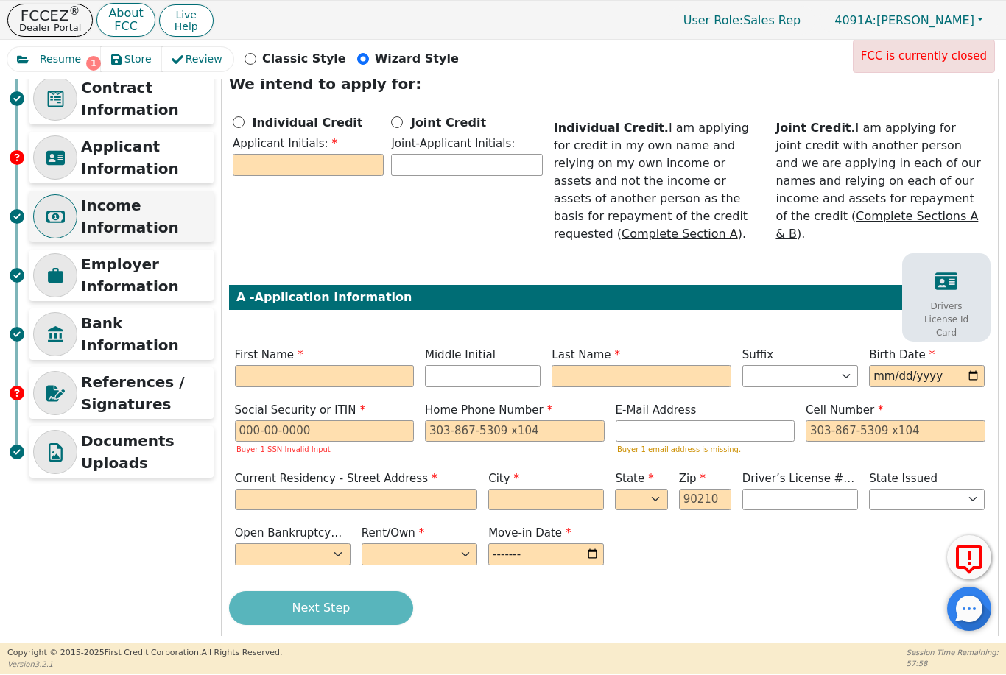
click at [108, 217] on p "Income Information" at bounding box center [145, 216] width 129 height 44
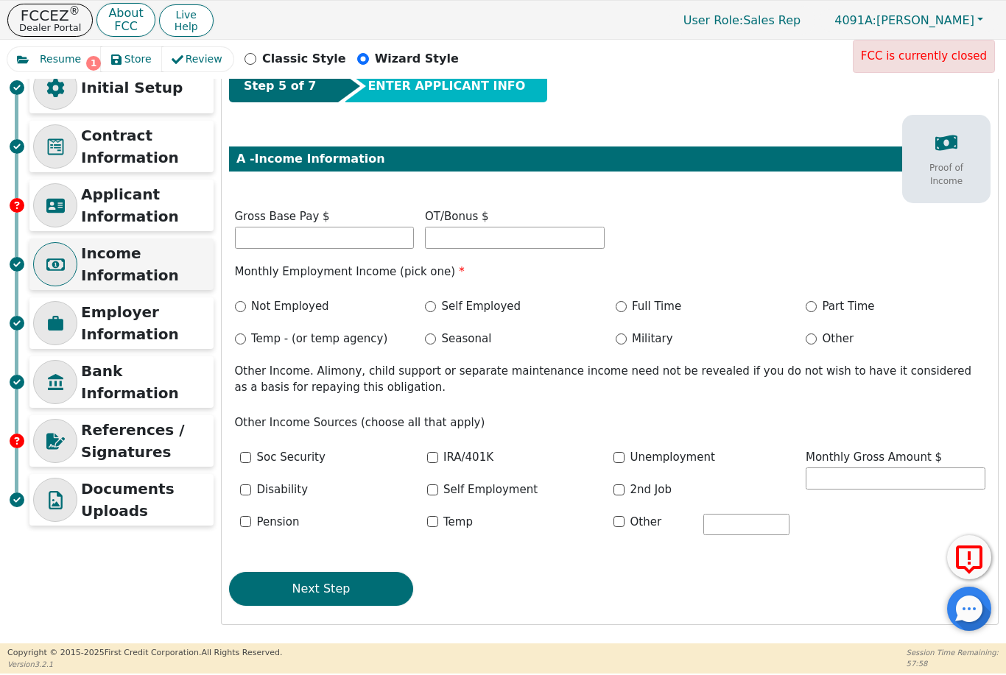
scroll to position [51, 0]
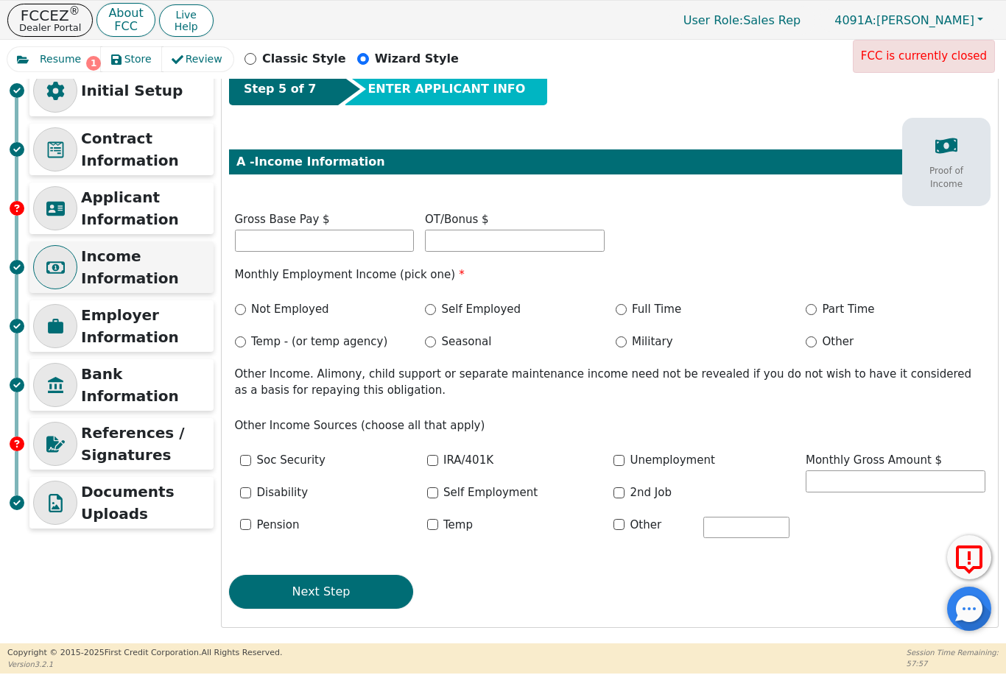
click at [118, 272] on p "Income Information" at bounding box center [145, 267] width 129 height 44
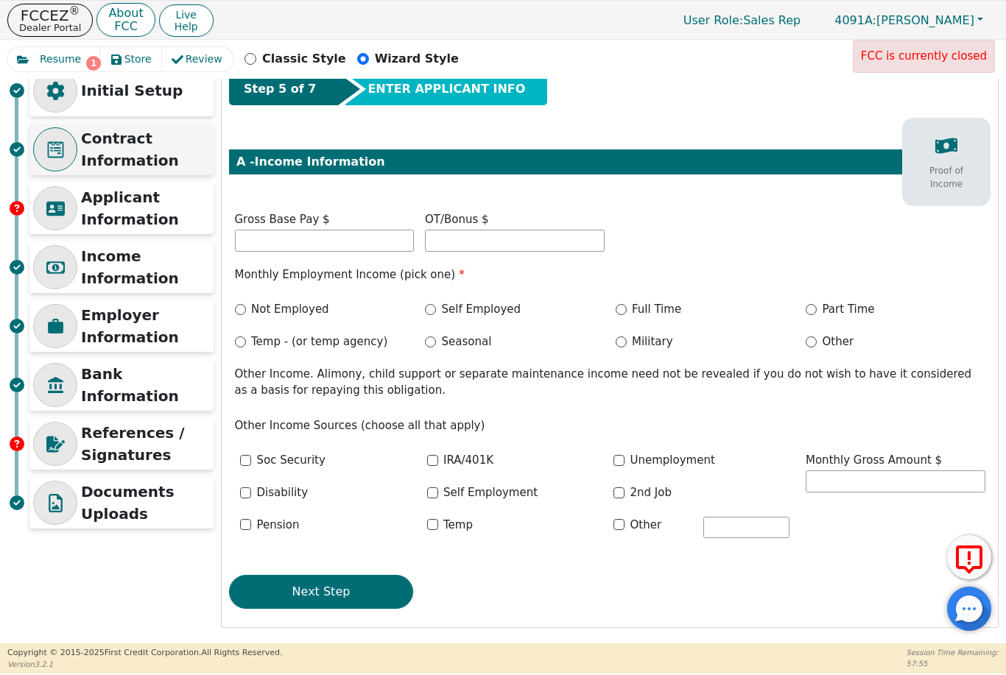
click at [124, 151] on p "Contract Information" at bounding box center [145, 149] width 129 height 44
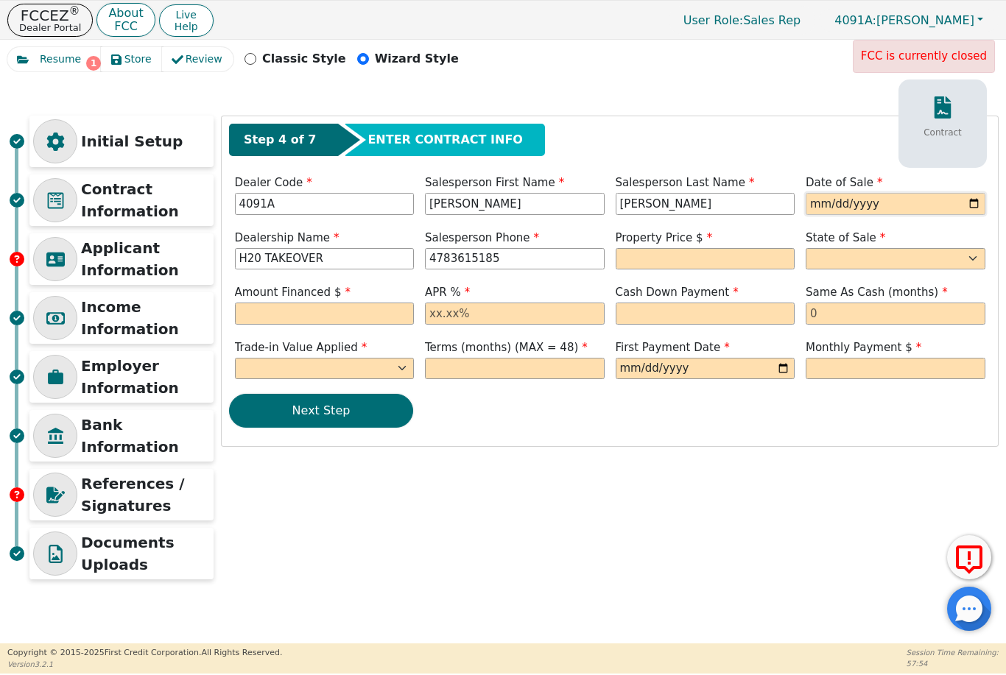
click at [922, 196] on input "date" at bounding box center [895, 204] width 180 height 22
type input "[DATE]"
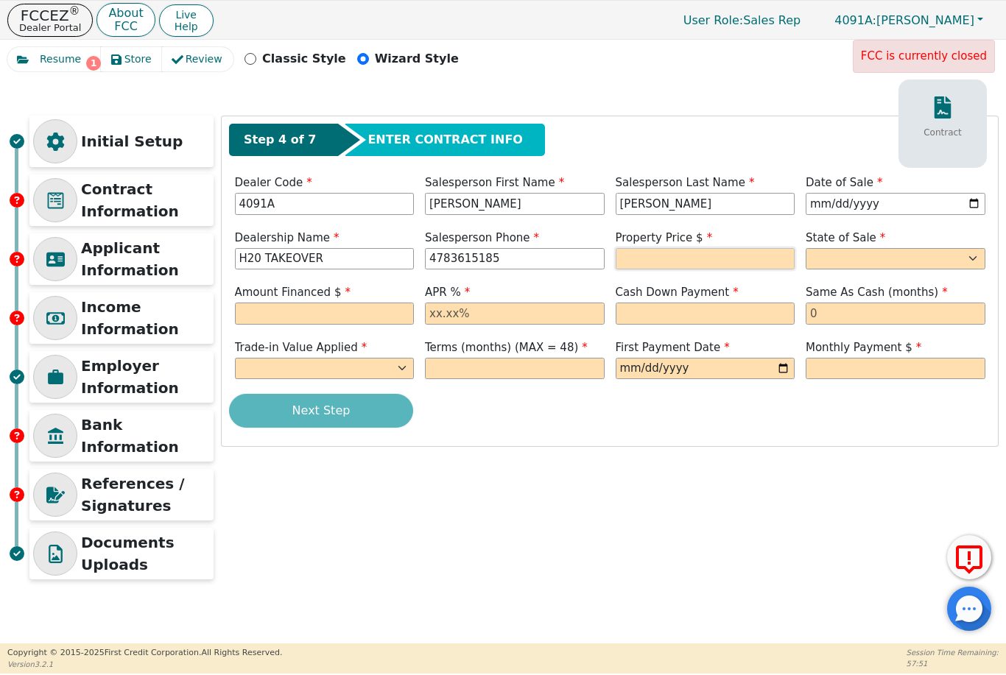
click at [751, 264] on input "text" at bounding box center [705, 259] width 180 height 22
click at [723, 262] on input "text" at bounding box center [705, 259] width 180 height 22
click at [886, 267] on select "AK AL AR AZ CA CO CT DC DE FL [GEOGRAPHIC_DATA] HI IA ID IL IN KS [GEOGRAPHIC_D…" at bounding box center [895, 259] width 180 height 22
type input "3698.00"
select select "GA"
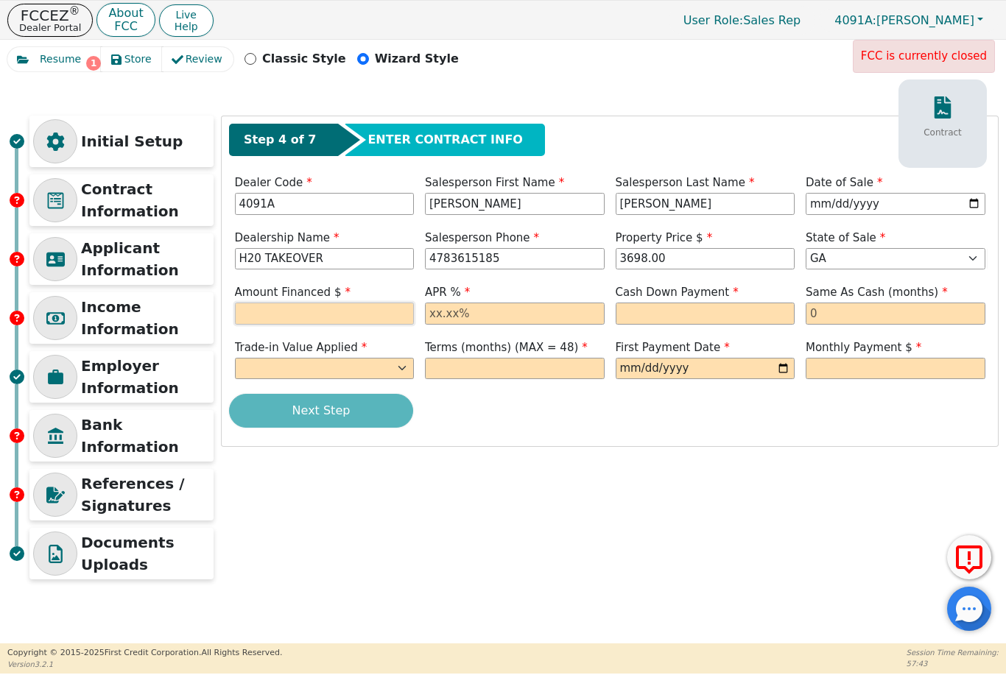
click at [255, 308] on input "text" at bounding box center [325, 314] width 180 height 22
type input "3956.86"
click at [561, 314] on input "text" at bounding box center [515, 314] width 180 height 22
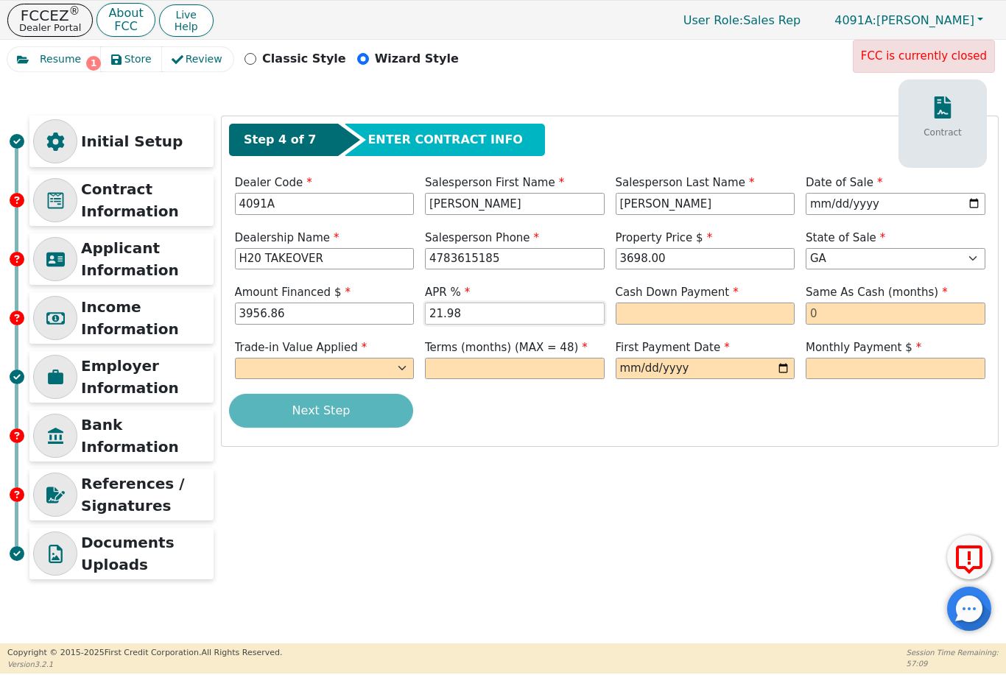
type input "21.98"
click at [724, 310] on input "text" at bounding box center [705, 314] width 180 height 22
click at [875, 303] on input "text" at bounding box center [895, 314] width 180 height 22
type input "0.00"
click at [772, 665] on footer "Copyright © [DATE]- [DATE] First Credit Corporation. All Rights Reserved. Versi…" at bounding box center [503, 658] width 1006 height 31
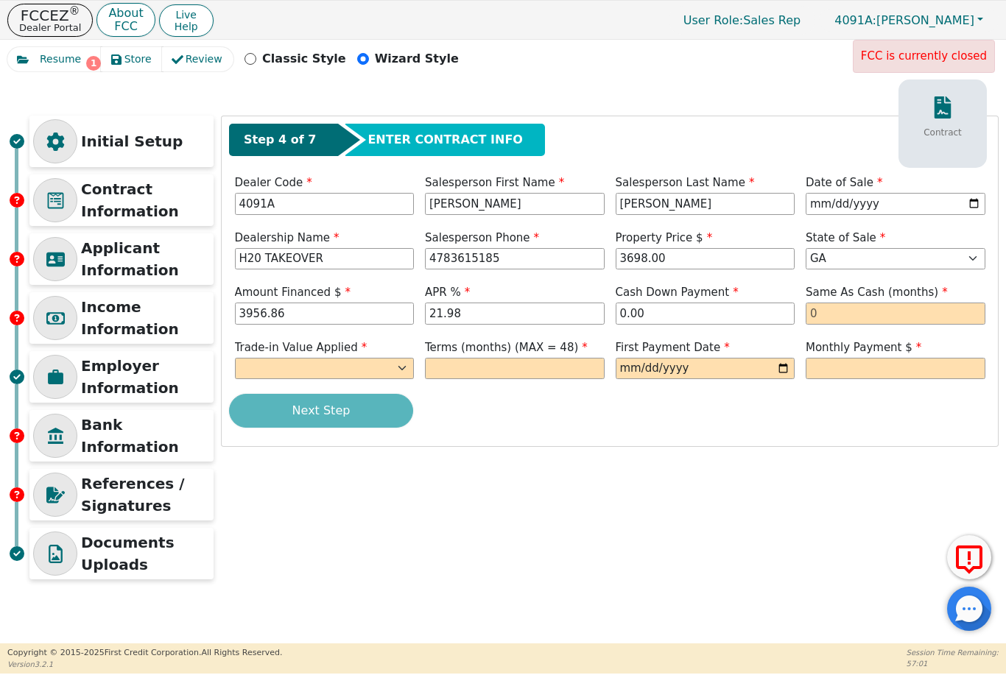
click at [840, 342] on span "Monthly Payment $" at bounding box center [863, 347] width 116 height 13
click at [864, 311] on input "text" at bounding box center [895, 314] width 180 height 22
type input "0"
click at [254, 358] on select "Yes No" at bounding box center [325, 369] width 180 height 22
select select "n"
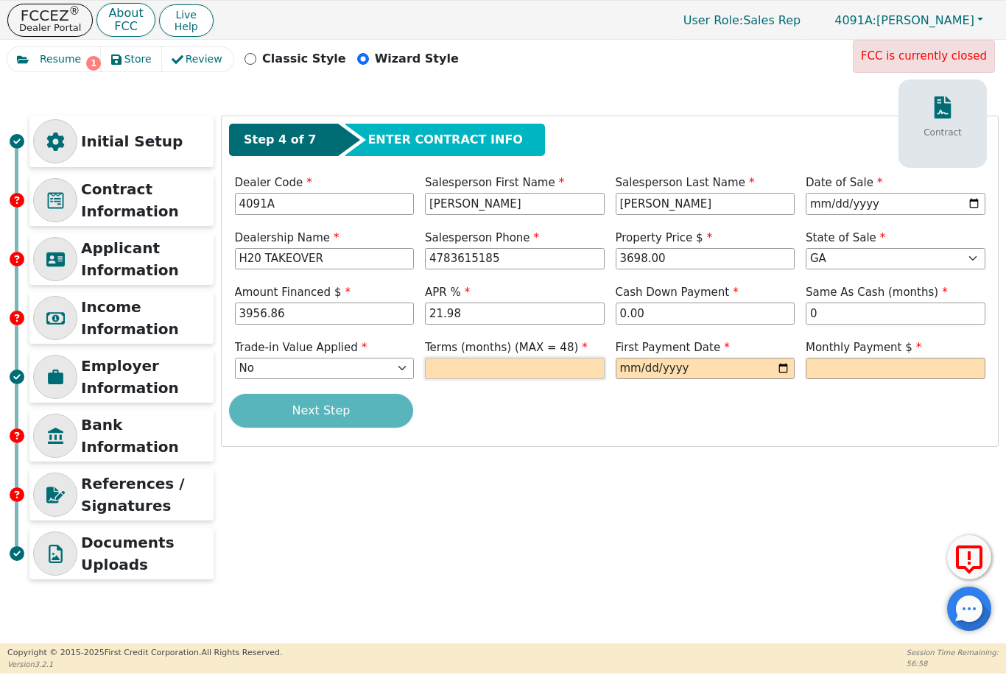
click at [581, 365] on input "text" at bounding box center [515, 369] width 180 height 22
type input "48"
click at [726, 358] on input "date" at bounding box center [705, 369] width 180 height 22
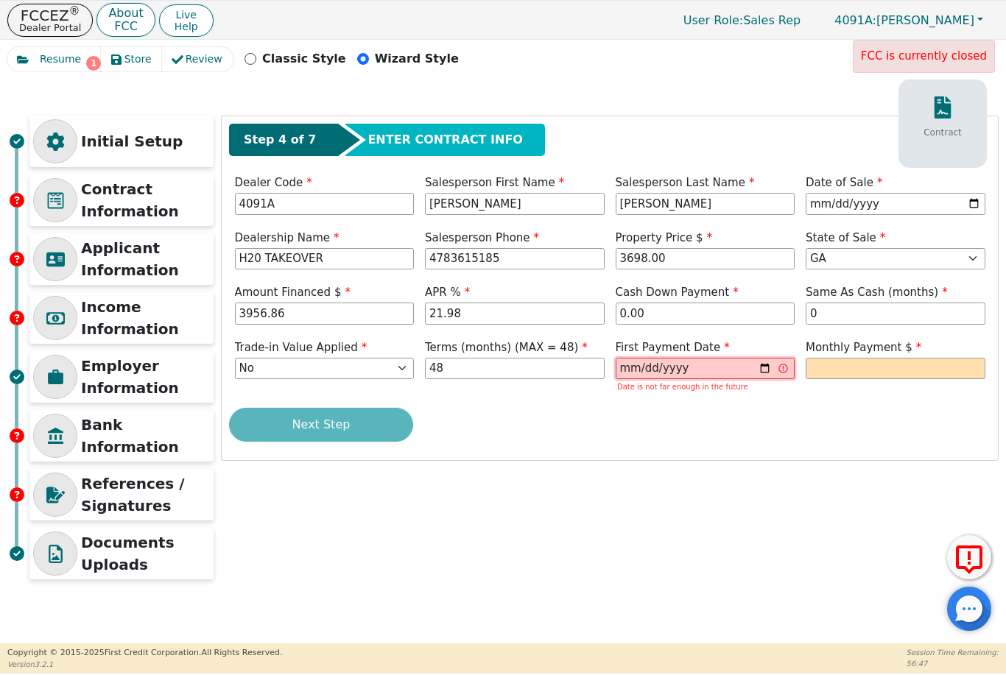
type input "[DATE]"
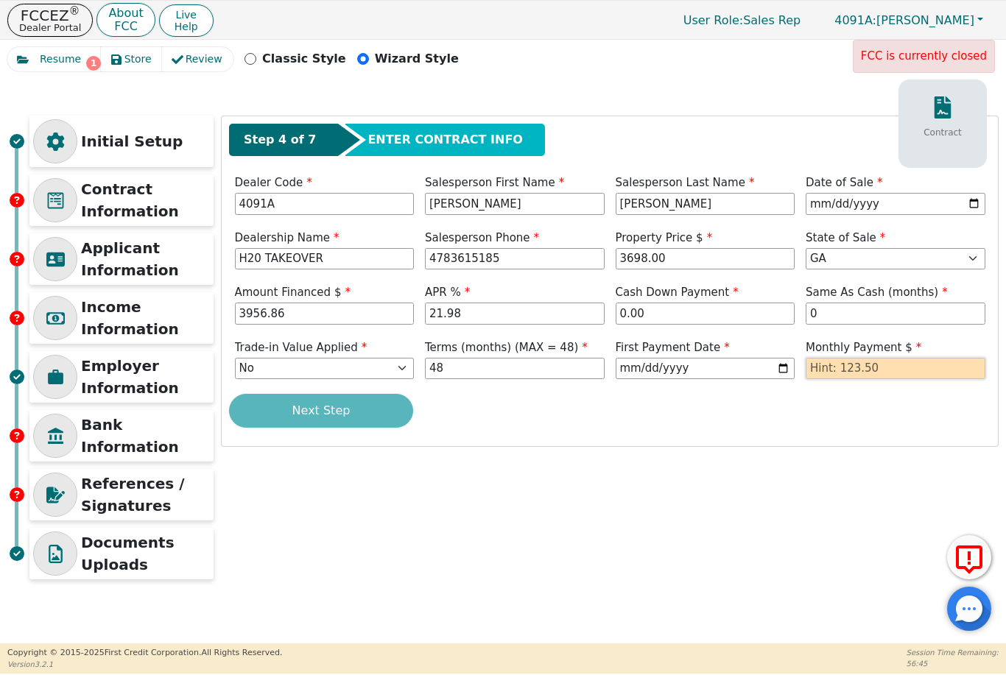
click at [936, 367] on input "text" at bounding box center [895, 369] width 180 height 22
type input "123.50"
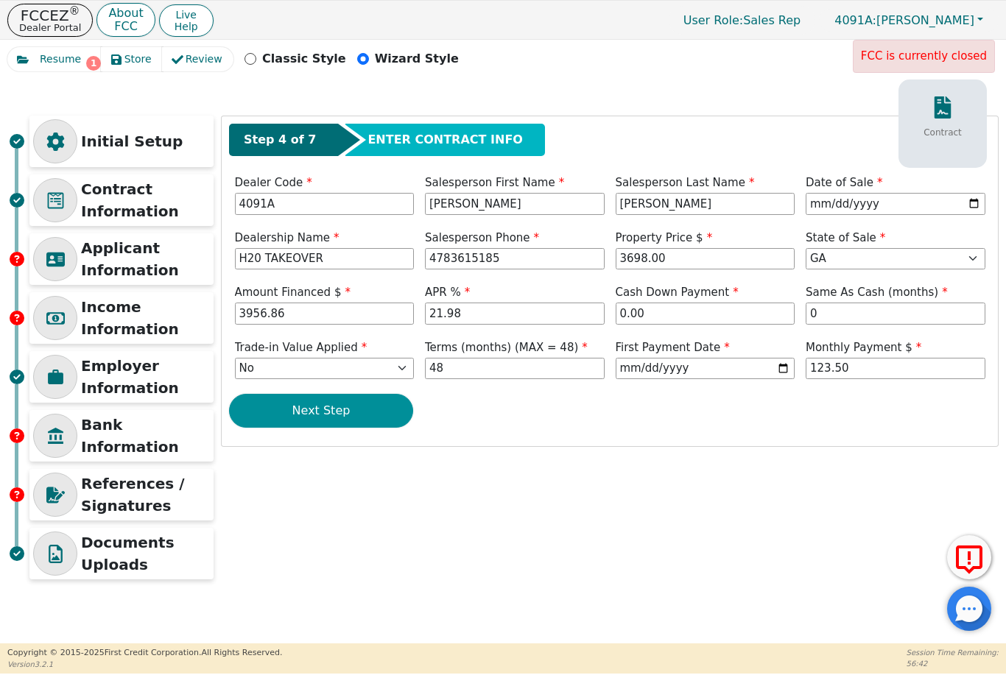
click at [284, 410] on button "Next Step" at bounding box center [321, 411] width 184 height 34
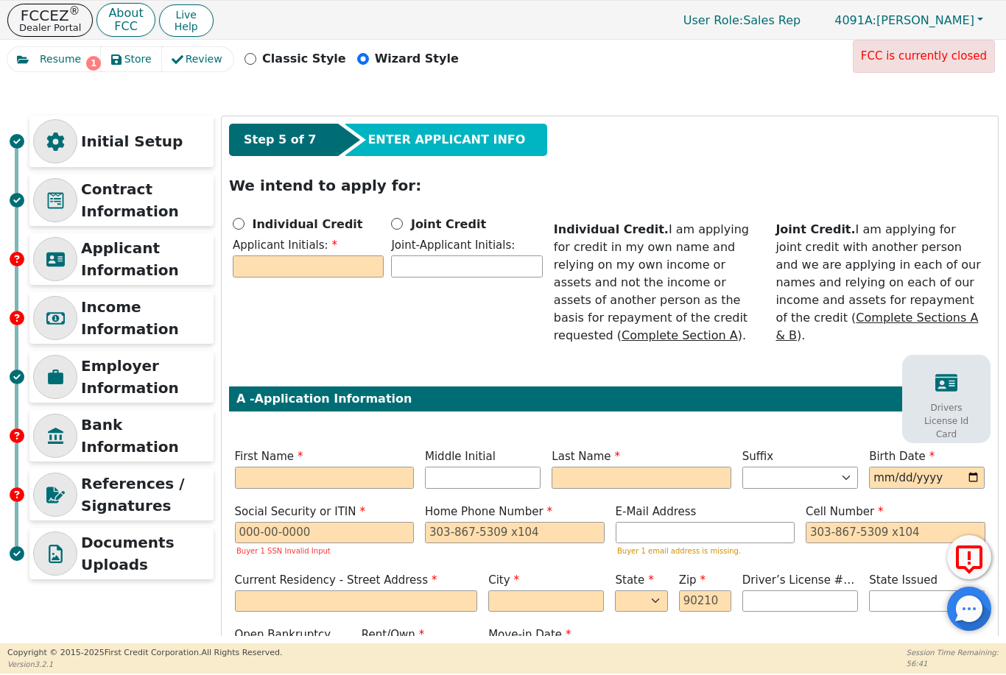
click at [238, 221] on input "Individual Credit" at bounding box center [239, 224] width 12 height 12
radio input "true"
click at [250, 264] on input "text" at bounding box center [308, 266] width 151 height 22
click at [469, 229] on b "Joint Credit" at bounding box center [448, 223] width 75 height 14
click at [403, 229] on input "Joint Credit" at bounding box center [397, 224] width 12 height 12
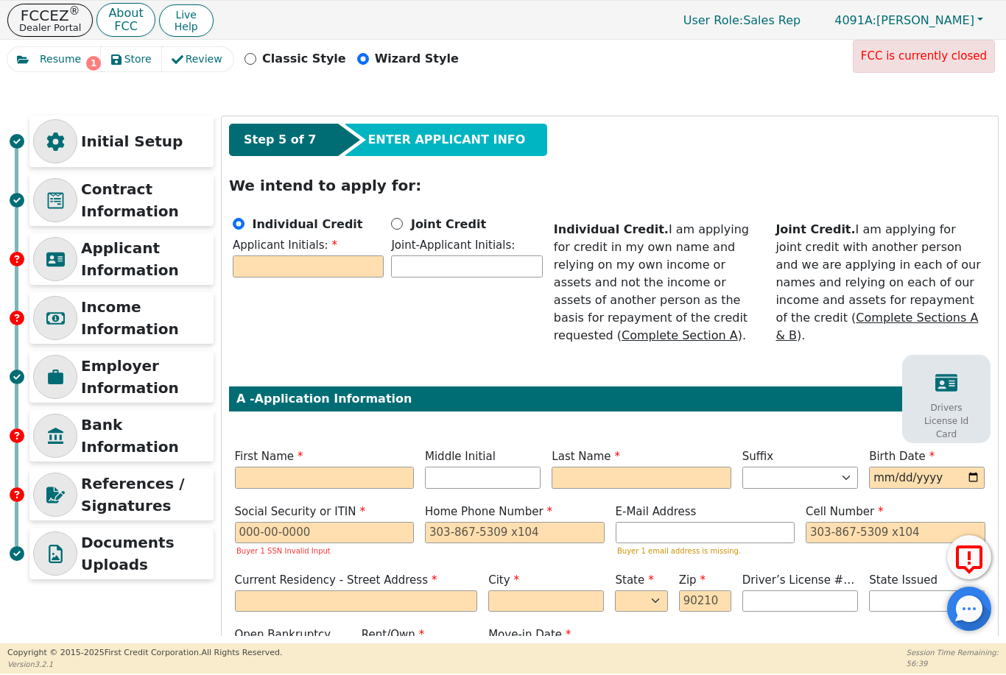
radio input "true"
click at [353, 266] on input "text" at bounding box center [308, 266] width 151 height 22
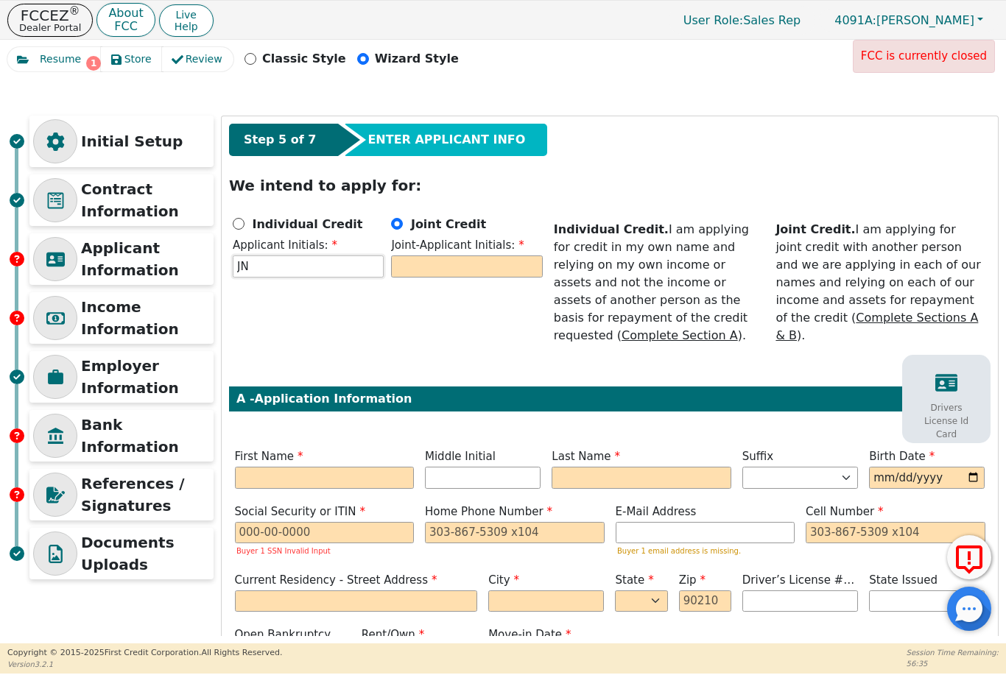
type input "JN"
click at [516, 267] on input "text" at bounding box center [466, 266] width 151 height 22
type input "CH"
type input "J"
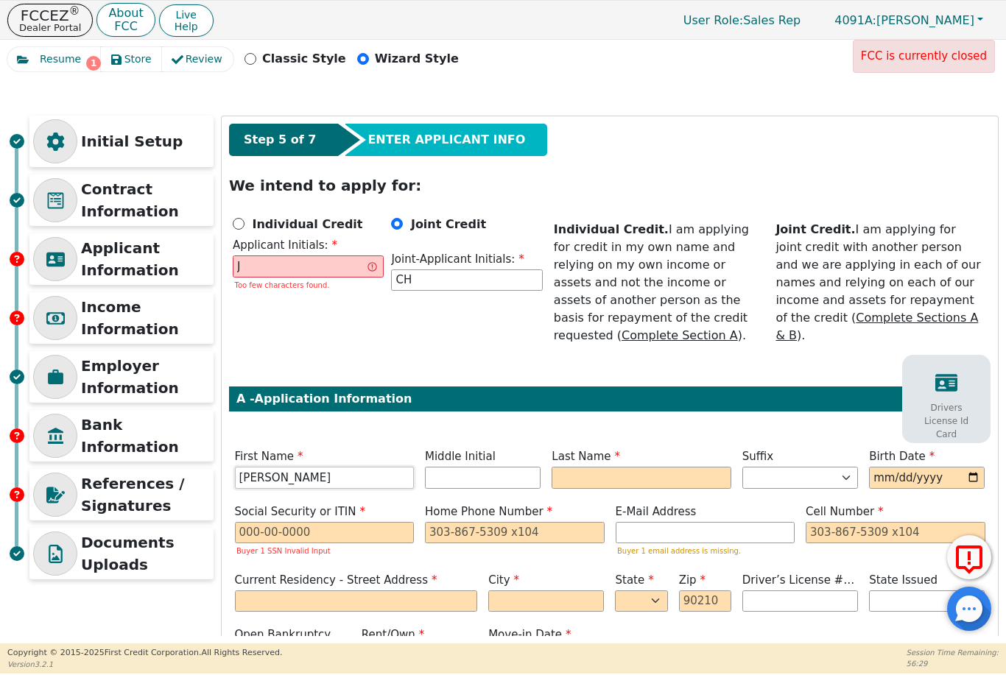
type input "[PERSON_NAME]"
click at [321, 269] on input "J" at bounding box center [308, 266] width 151 height 22
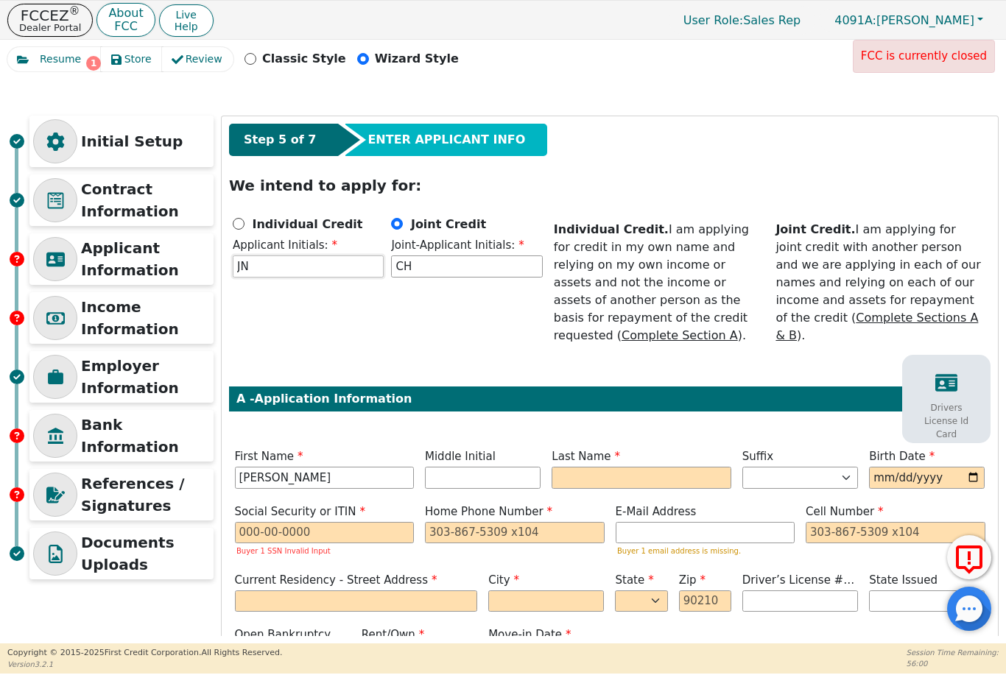
type input "JN"
click at [494, 467] on input "text" at bounding box center [483, 478] width 116 height 22
type input "E"
type input "JE"
type input "E"
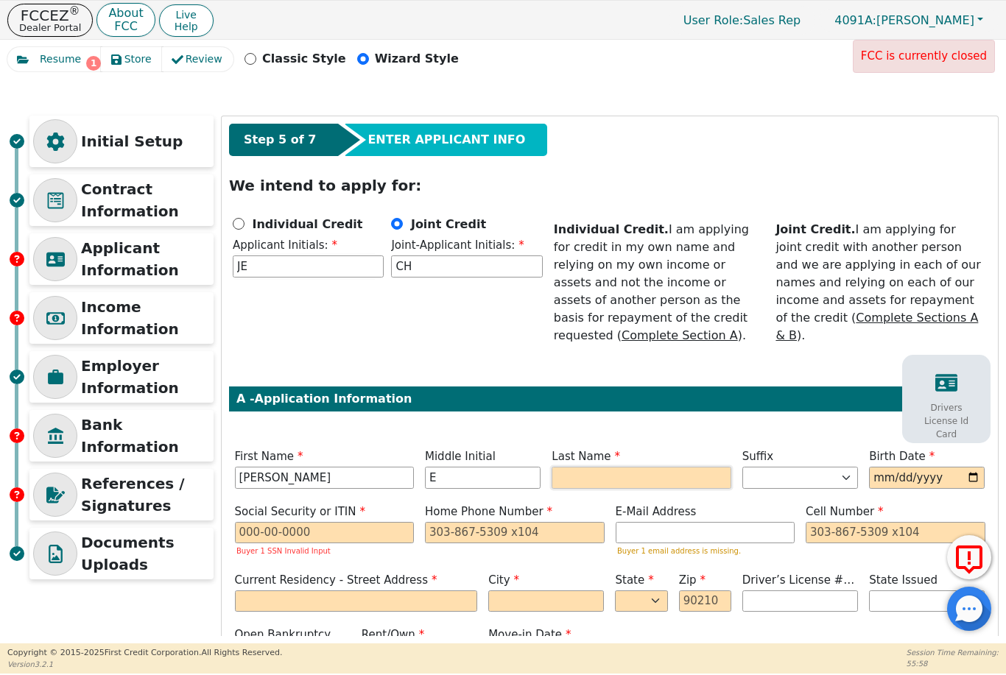
type input "N"
type input "JEN"
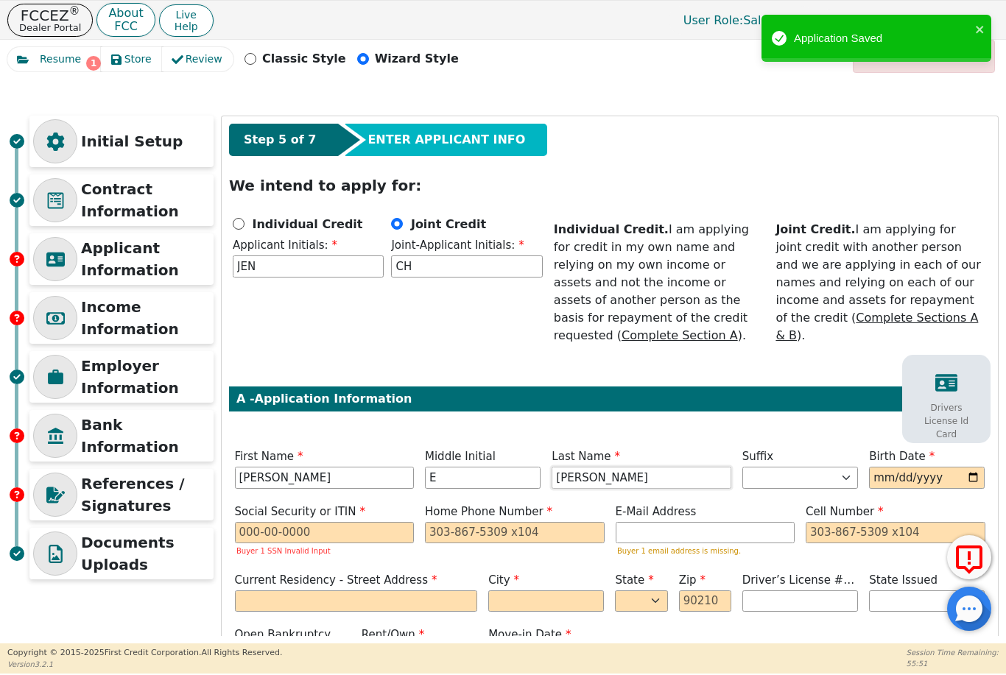
type input "[PERSON_NAME]"
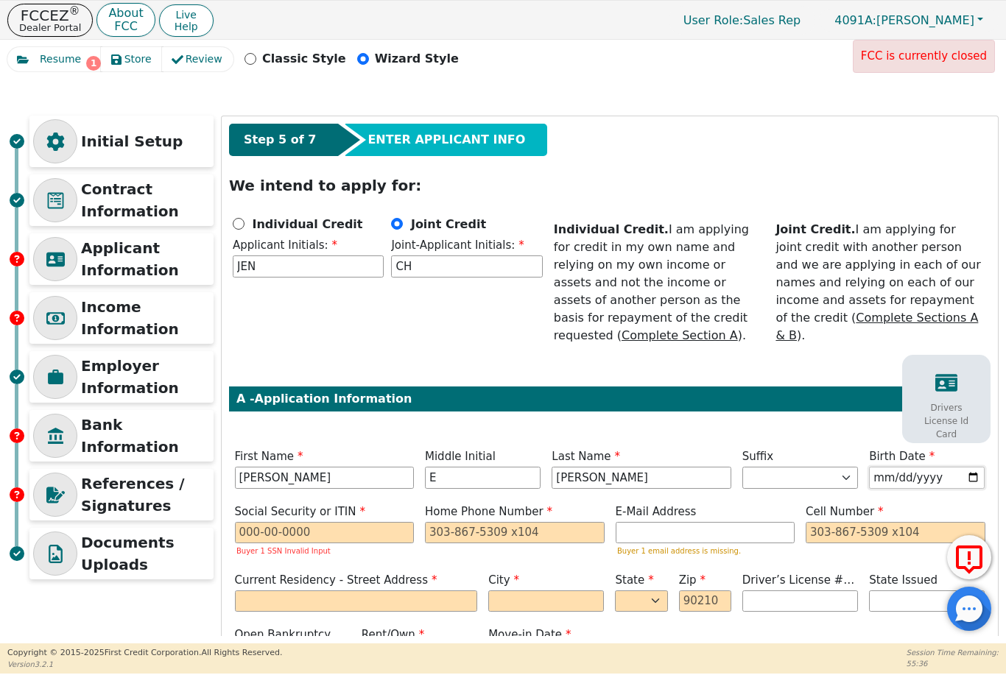
type input "[DATE]"
click at [280, 522] on input "text" at bounding box center [325, 533] width 180 height 22
click at [964, 16] on span "4091A: [PERSON_NAME]" at bounding box center [904, 20] width 140 height 14
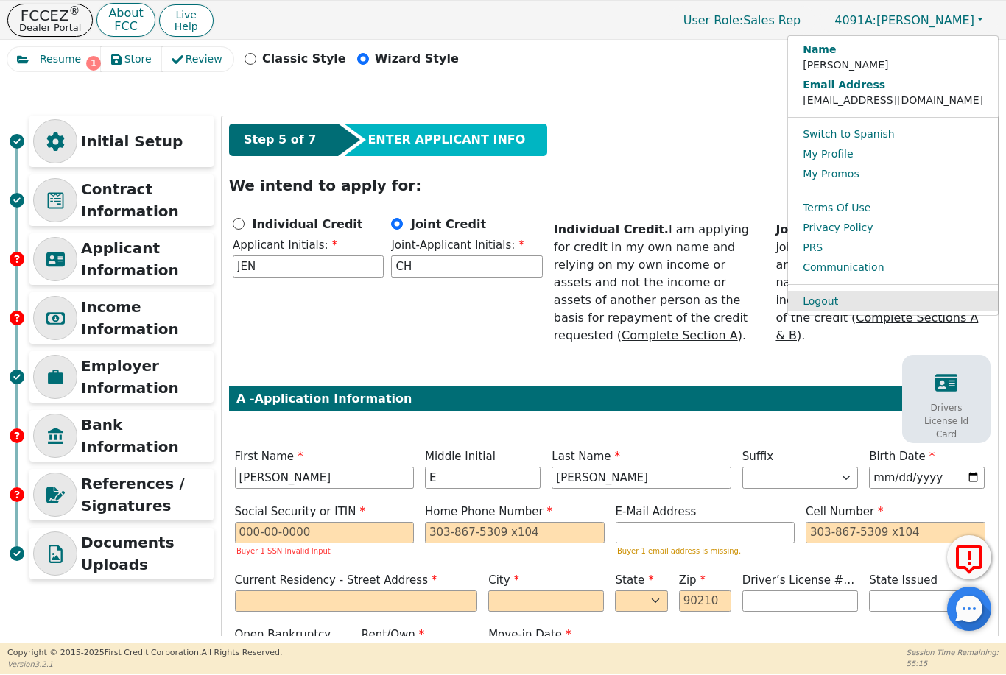
click at [850, 297] on link "Logout" at bounding box center [893, 302] width 210 height 20
